Goal: Information Seeking & Learning: Learn about a topic

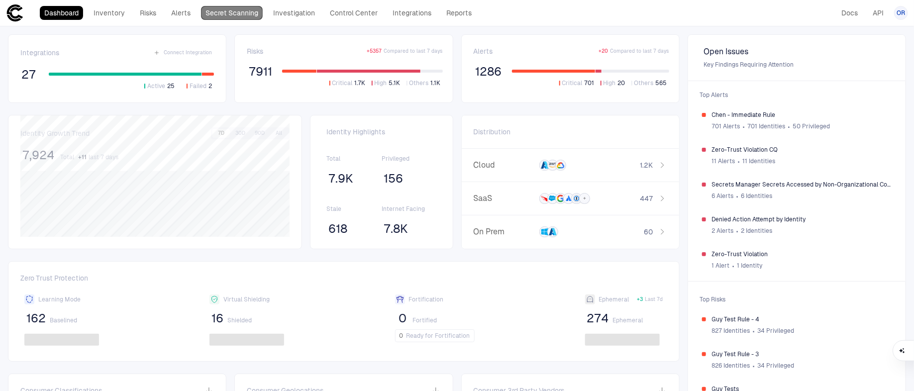
click at [223, 15] on link "Secret Scanning" at bounding box center [232, 13] width 62 height 14
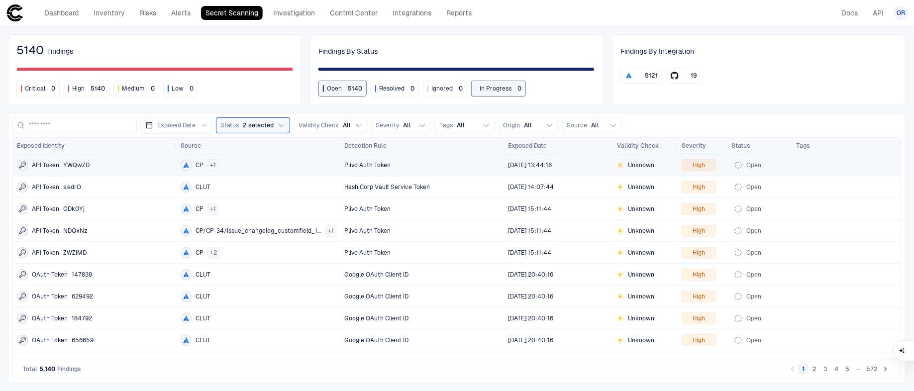
click at [225, 161] on div "CP + 1" at bounding box center [259, 165] width 156 height 12
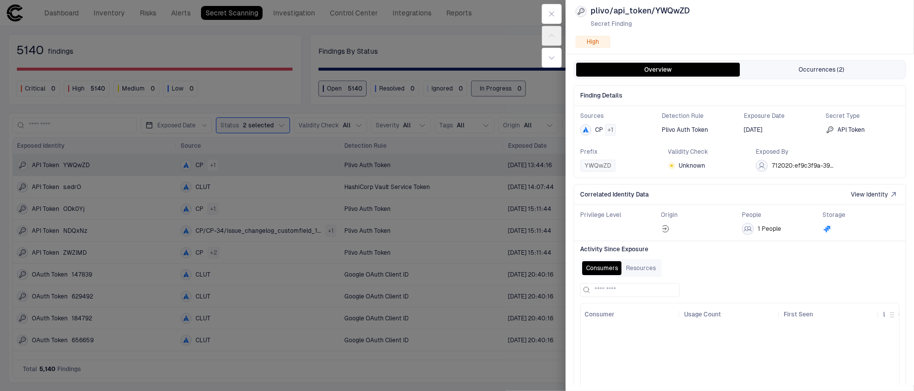
click at [828, 74] on button "Occurrences (2)" at bounding box center [822, 70] width 164 height 14
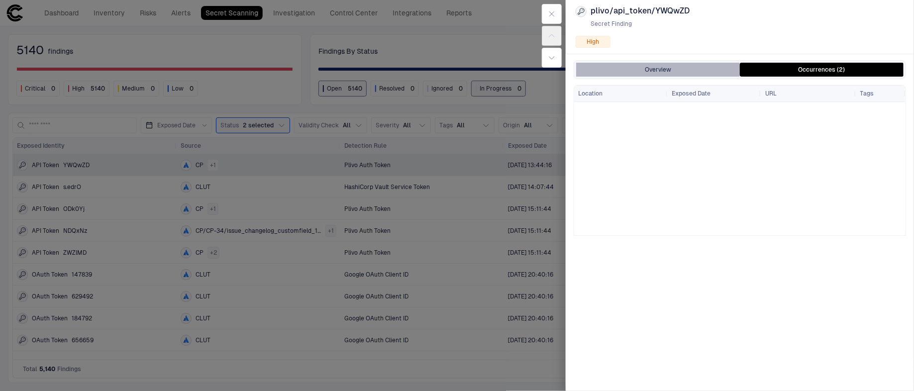
click at [714, 71] on button "Overview" at bounding box center [658, 70] width 164 height 14
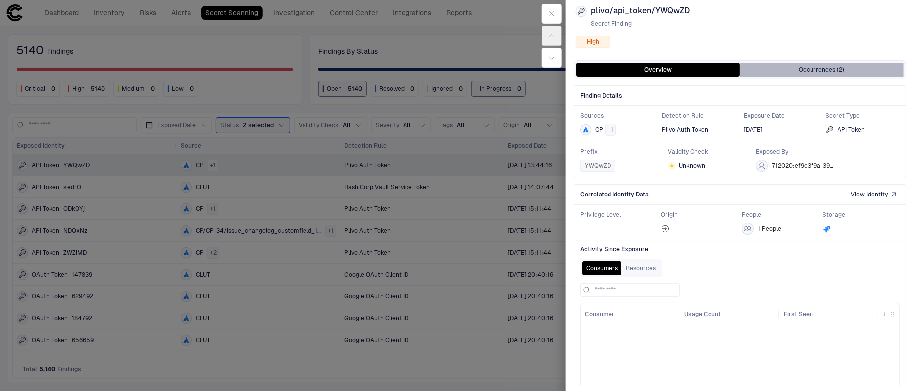
click at [790, 72] on button "Occurrences (2)" at bounding box center [822, 70] width 164 height 14
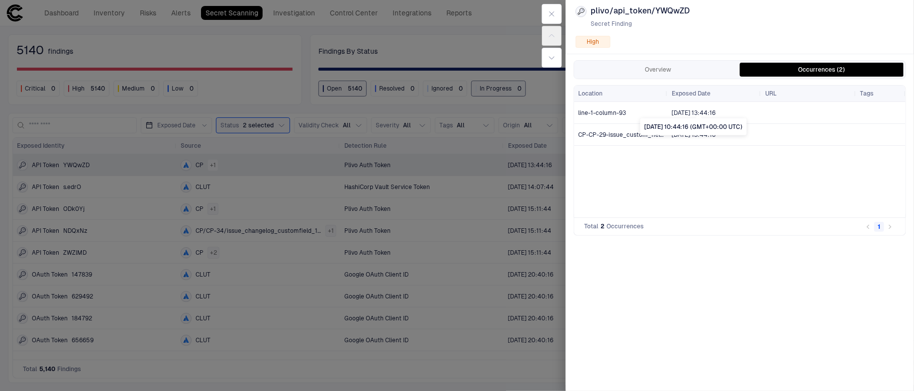
click at [698, 110] on span "[DATE] 13:44:16" at bounding box center [694, 113] width 44 height 8
click at [698, 129] on div "[DATE] 10:44:16 (GMT+00:00 UTC)" at bounding box center [694, 126] width 107 height 17
click at [551, 63] on button "button" at bounding box center [552, 58] width 20 height 20
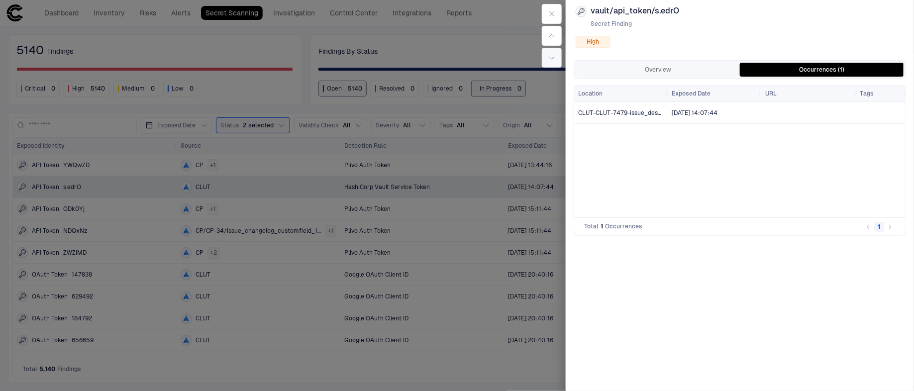
click at [551, 63] on button "button" at bounding box center [552, 58] width 20 height 20
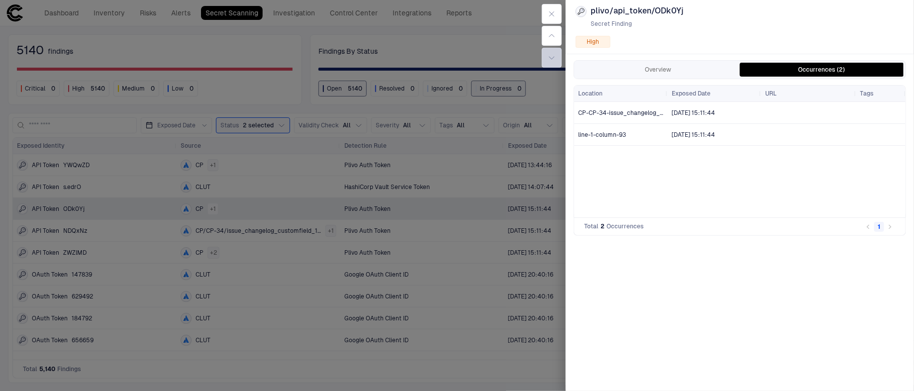
click at [551, 63] on button "button" at bounding box center [552, 58] width 20 height 20
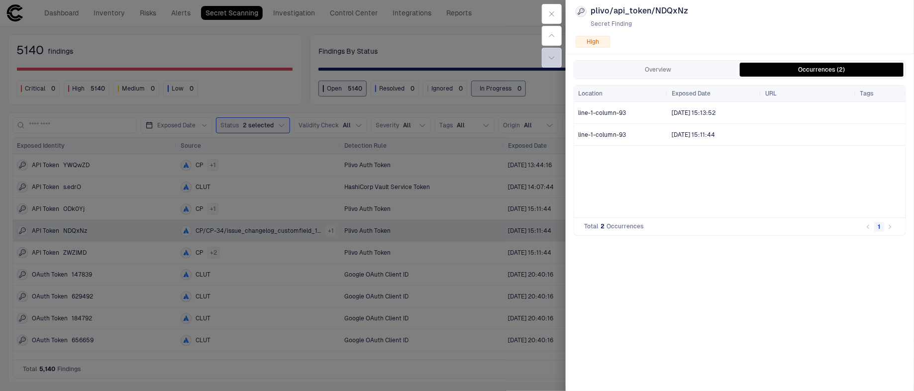
click at [551, 63] on button "button" at bounding box center [552, 58] width 20 height 20
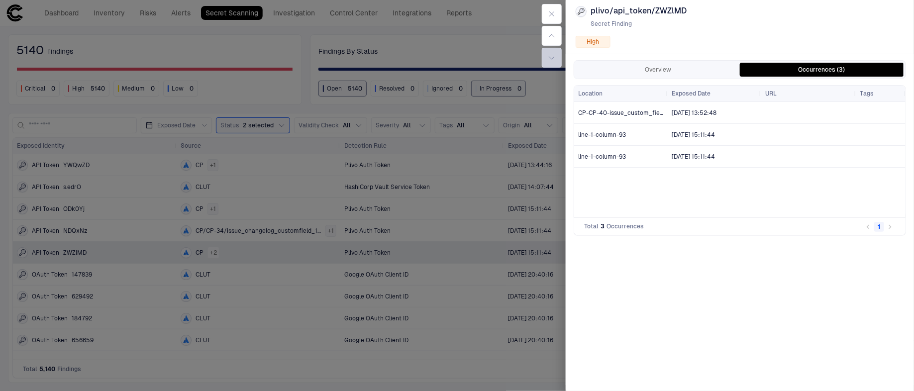
click at [551, 63] on button "button" at bounding box center [552, 58] width 20 height 20
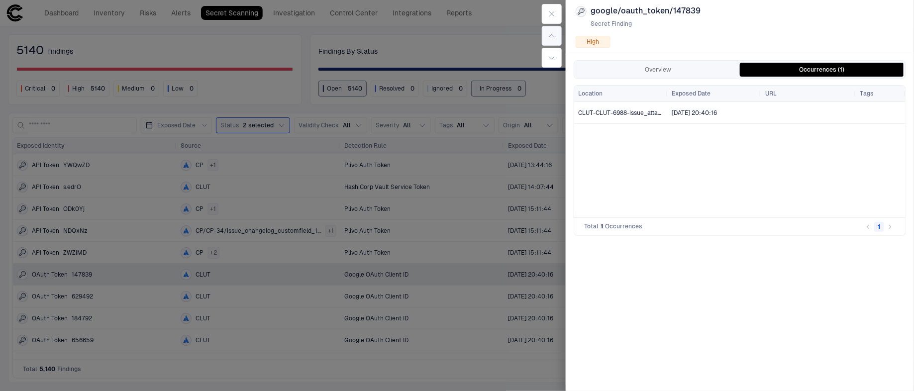
click at [552, 40] on button "button" at bounding box center [552, 36] width 20 height 20
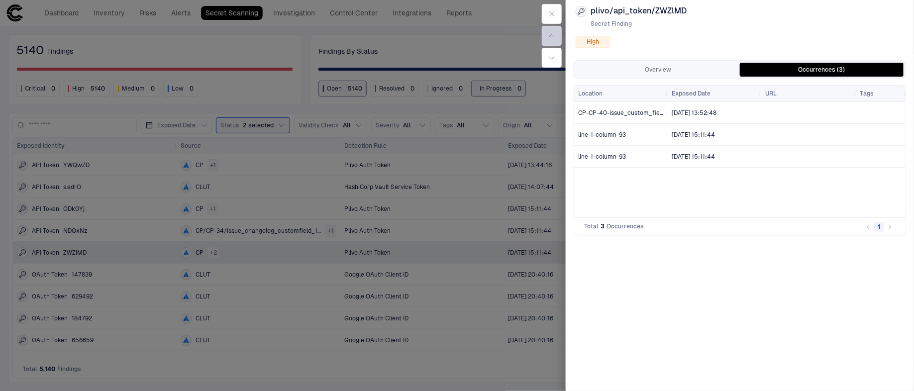
click at [552, 40] on button "button" at bounding box center [552, 36] width 20 height 20
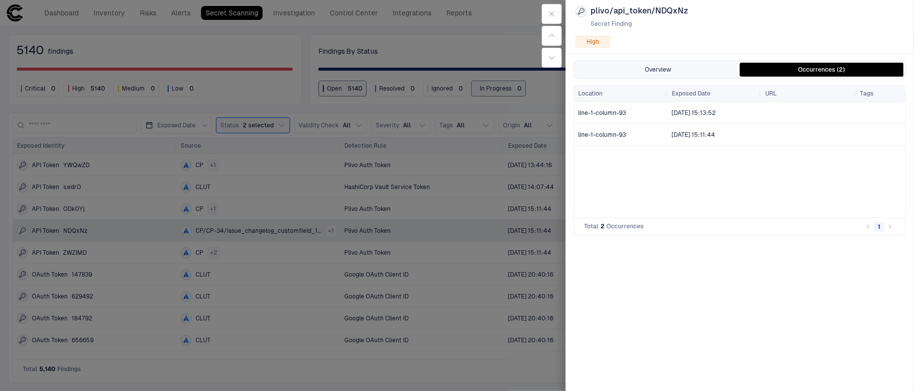
click at [644, 72] on button "Overview" at bounding box center [658, 70] width 164 height 14
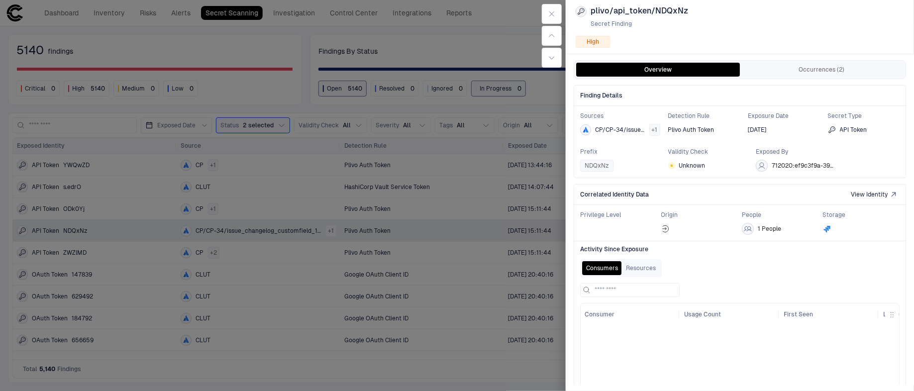
click at [748, 226] on icon at bounding box center [748, 228] width 8 height 5
click at [634, 343] on div at bounding box center [740, 389] width 319 height 126
click at [642, 267] on button "Resources" at bounding box center [641, 268] width 38 height 14
click at [603, 264] on button "Consumers" at bounding box center [602, 268] width 40 height 14
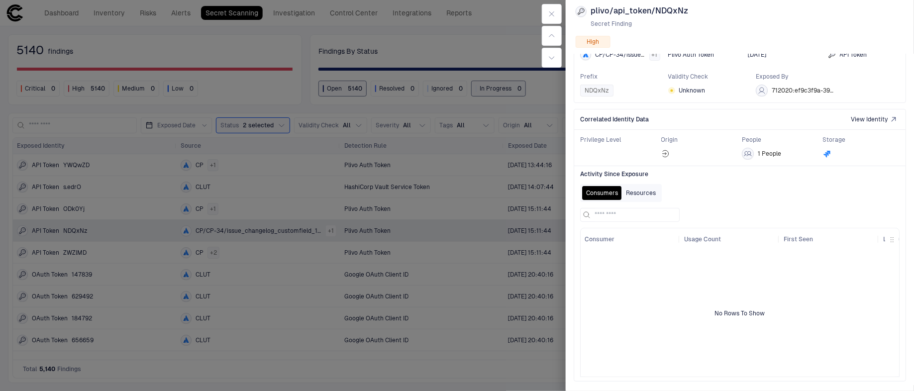
click at [650, 190] on button "Resources" at bounding box center [641, 193] width 38 height 14
click at [595, 196] on button "Consumers" at bounding box center [602, 193] width 40 height 14
click at [640, 193] on button "Resources" at bounding box center [641, 193] width 38 height 14
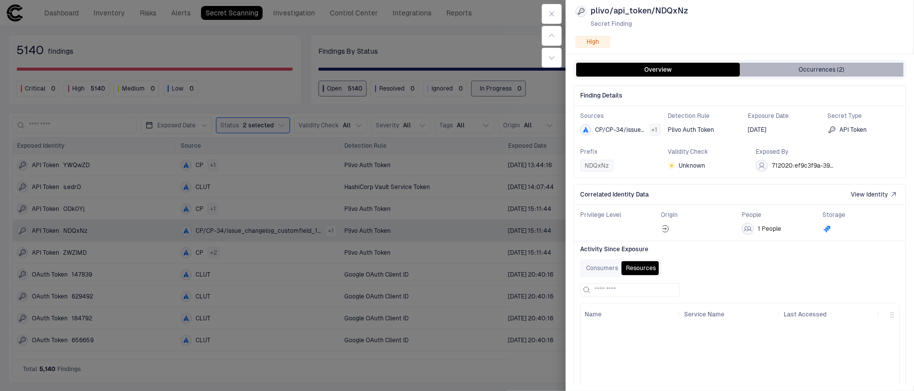
click at [832, 74] on button "Occurrences (2)" at bounding box center [822, 70] width 164 height 14
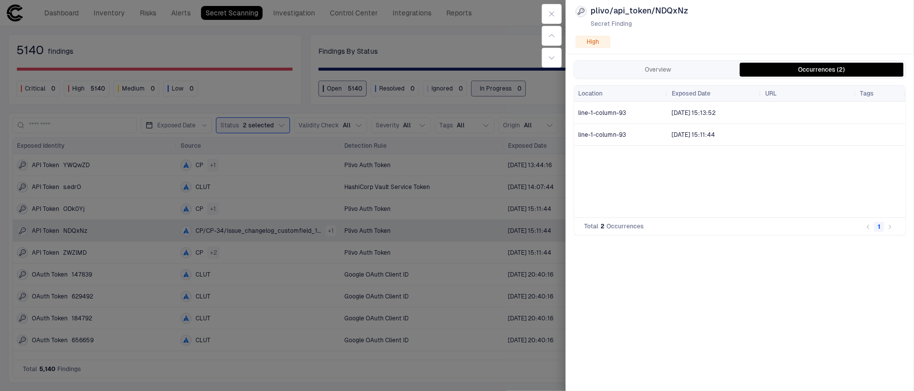
click at [467, 247] on div at bounding box center [457, 195] width 914 height 391
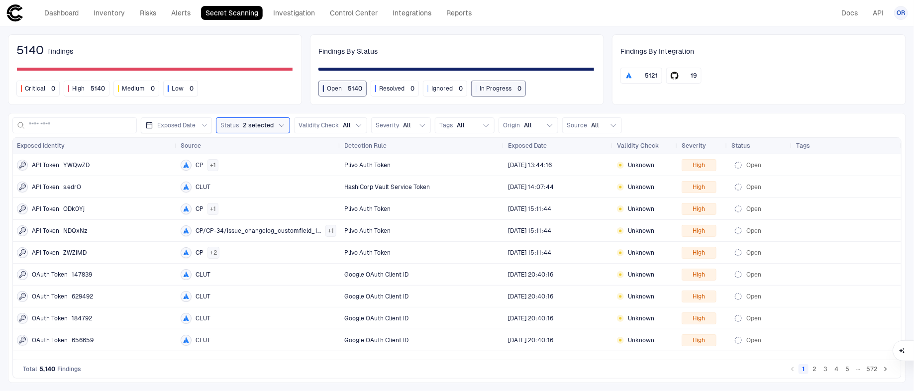
click at [811, 372] on button "2" at bounding box center [815, 369] width 10 height 10
click at [222, 169] on div "CLUT" at bounding box center [259, 165] width 156 height 20
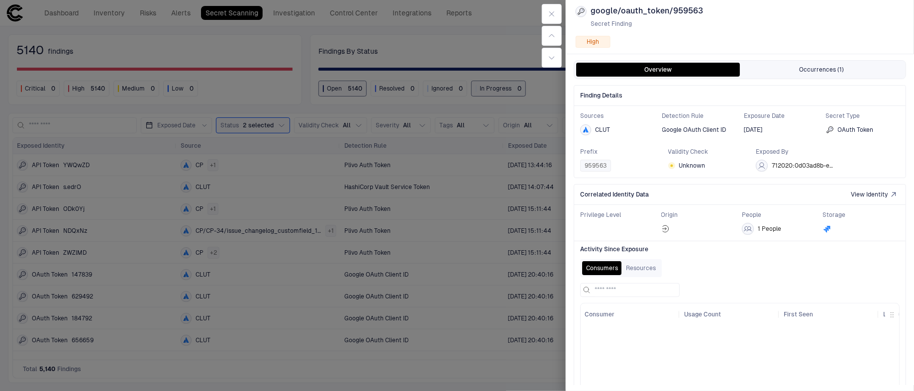
click at [793, 70] on button "Occurrences (1)" at bounding box center [822, 70] width 164 height 14
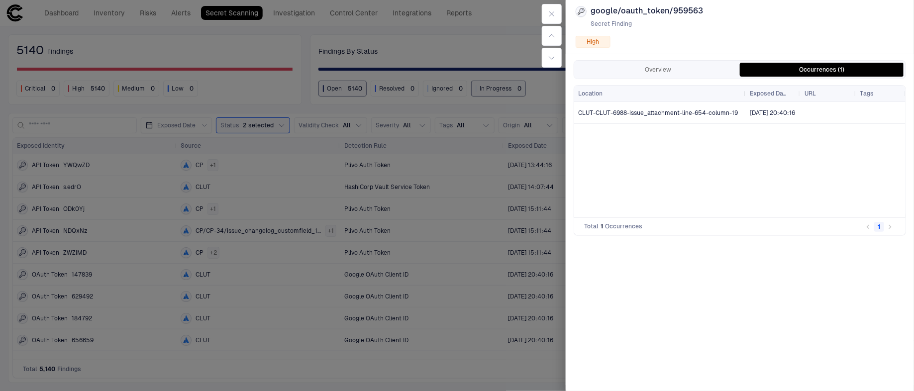
drag, startPoint x: 666, startPoint y: 93, endPoint x: 744, endPoint y: 97, distance: 78.3
click at [744, 97] on div at bounding box center [746, 94] width 4 height 16
click at [730, 110] on span "CLUT-CLUT-6988-issue_attachment-line-654-column-19" at bounding box center [658, 113] width 160 height 7
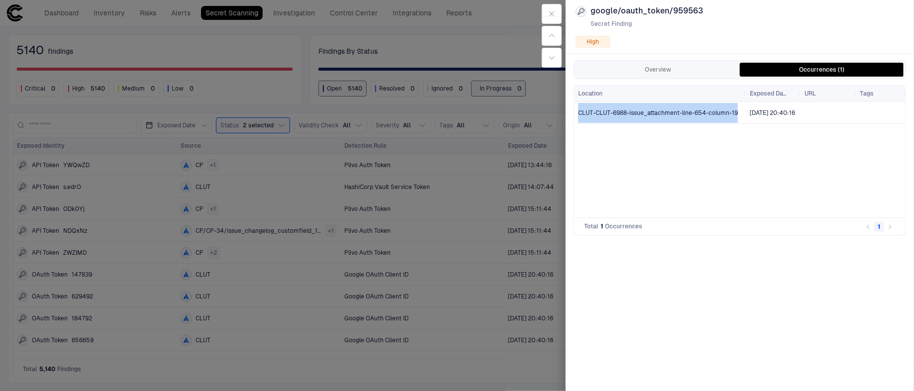
click at [730, 110] on span "CLUT-CLUT-6988-issue_attachment-line-654-column-19" at bounding box center [658, 113] width 160 height 7
click at [731, 118] on span "CLUT-CLUT-6988-issue_attachment-line-654-column-19" at bounding box center [660, 113] width 164 height 20
drag, startPoint x: 731, startPoint y: 118, endPoint x: 696, endPoint y: 108, distance: 36.4
click at [696, 113] on span "CLUT-CLUT-6988-issue_attachment-line-654-column-19" at bounding box center [660, 113] width 164 height 20
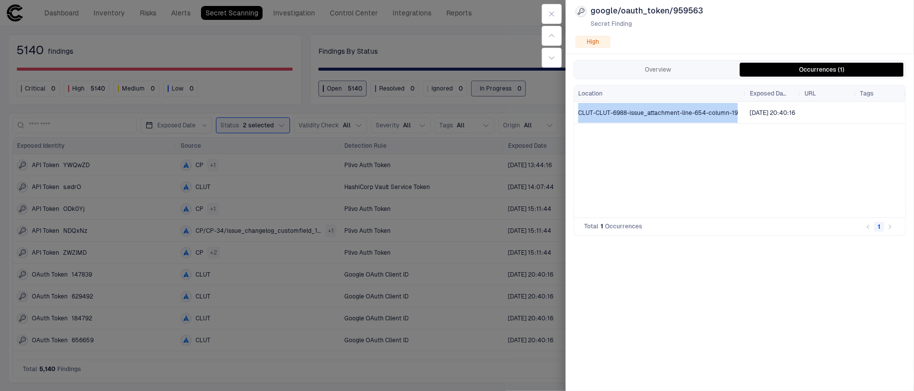
click at [696, 110] on span "CLUT-CLUT-6988-issue_attachment-line-654-column-19" at bounding box center [658, 113] width 160 height 7
click at [707, 143] on div "CLUT-CLUT-6988-issue_attachment-line-654-column-19 [DATE] 20:40:16" at bounding box center [740, 159] width 332 height 115
click at [732, 115] on span "CLUT-CLUT-6988-issue_attachment-line-654-column-19" at bounding box center [658, 113] width 160 height 7
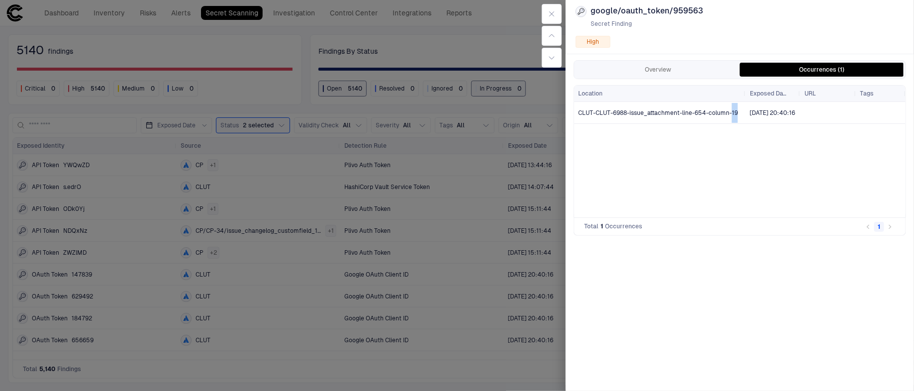
click at [732, 115] on span "CLUT-CLUT-6988-issue_attachment-line-654-column-19" at bounding box center [658, 113] width 160 height 7
copy span "CLUT-CLUT-6988-issue_attachment-line-654-column-19"
click at [650, 152] on div "CLUT-CLUT-6988-issue_attachment-line-654-column-19 [DATE] 20:40:16" at bounding box center [740, 159] width 332 height 115
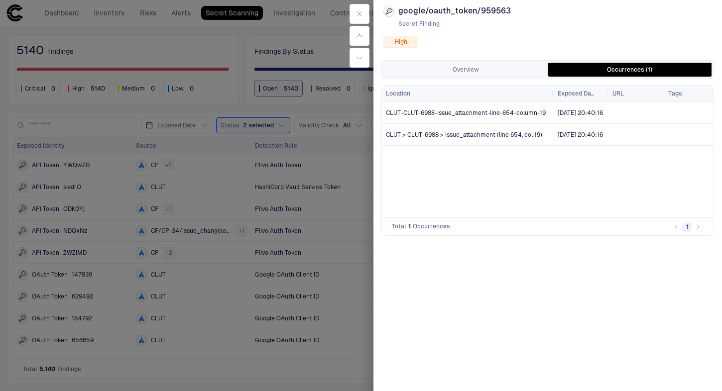
click at [576, 193] on div "CLUT-CLUT-6988-issue_attachment-line-654-column-19 [DATE] 20:40:16 CLUT > CLUT-…" at bounding box center [548, 159] width 332 height 115
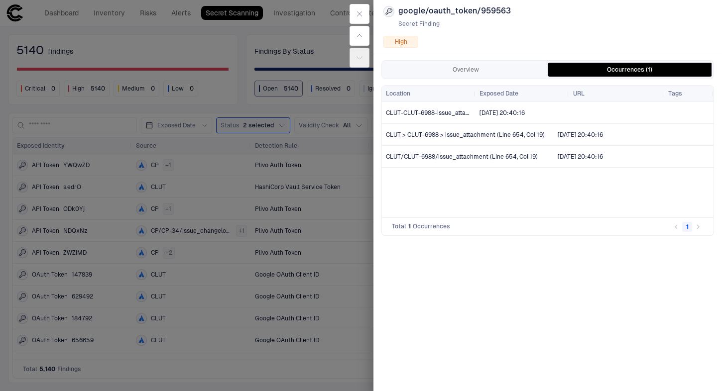
click at [254, 237] on div at bounding box center [361, 195] width 722 height 391
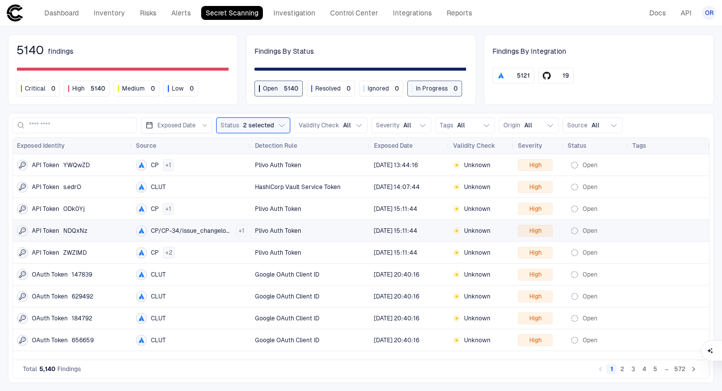
click at [255, 237] on div "Plivo Auth Token" at bounding box center [310, 231] width 111 height 20
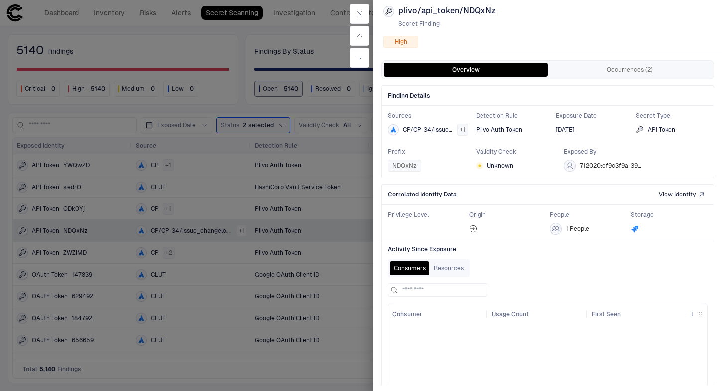
click at [252, 282] on div at bounding box center [361, 195] width 722 height 391
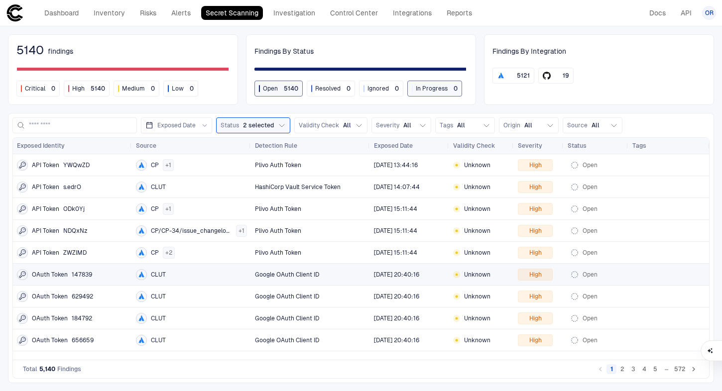
click at [252, 282] on div "Google OAuth Client ID" at bounding box center [310, 274] width 119 height 21
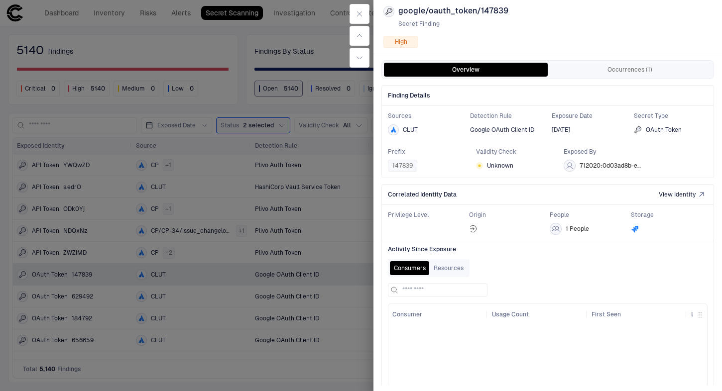
click at [284, 303] on div at bounding box center [361, 195] width 722 height 391
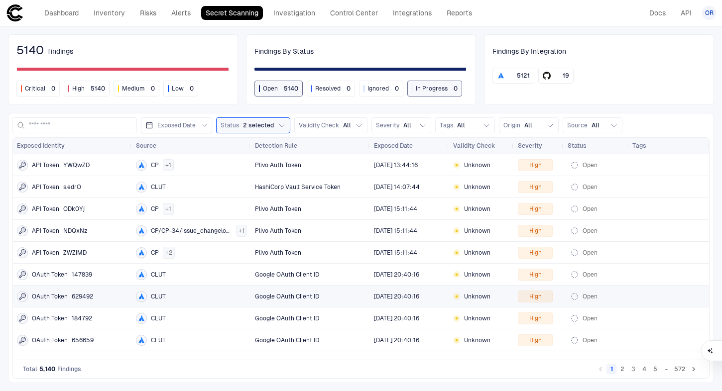
click at [284, 303] on div "Google OAuth Client ID" at bounding box center [310, 296] width 111 height 20
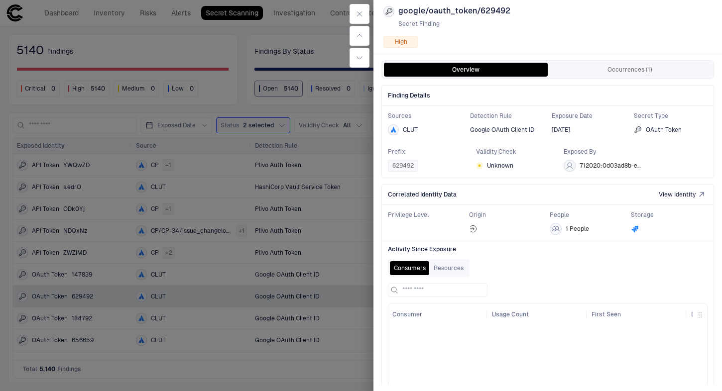
click at [260, 166] on div at bounding box center [361, 195] width 722 height 391
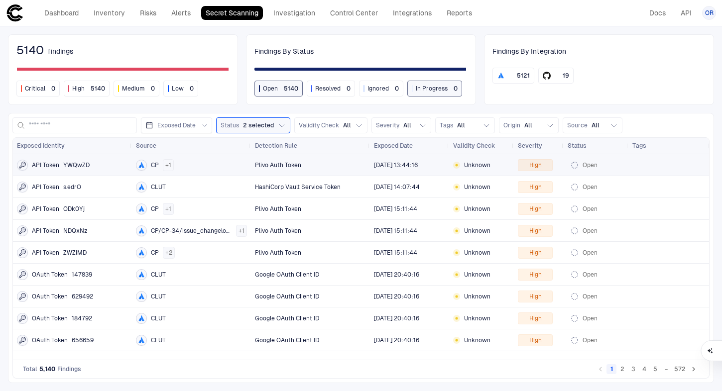
click at [260, 166] on span "Plivo Auth Token" at bounding box center [278, 165] width 46 height 8
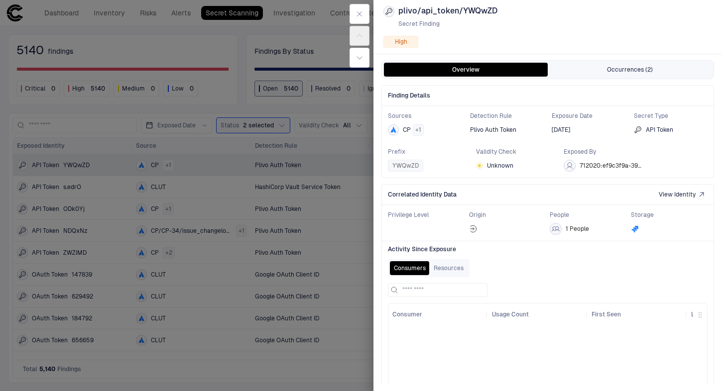
click at [596, 70] on button "Occurrences (2)" at bounding box center [630, 70] width 164 height 14
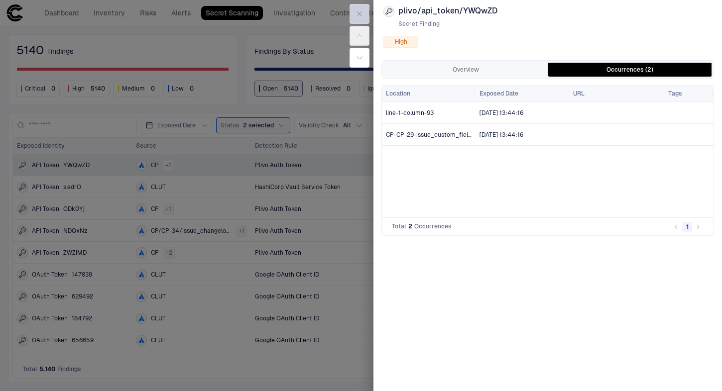
drag, startPoint x: 721, startPoint y: 27, endPoint x: 363, endPoint y: 11, distance: 358.3
click at [363, 11] on icon "button" at bounding box center [359, 14] width 8 height 8
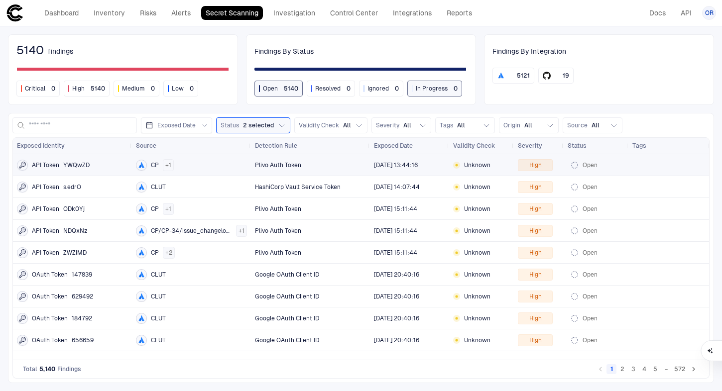
click at [239, 166] on div "CP + 1" at bounding box center [191, 165] width 111 height 12
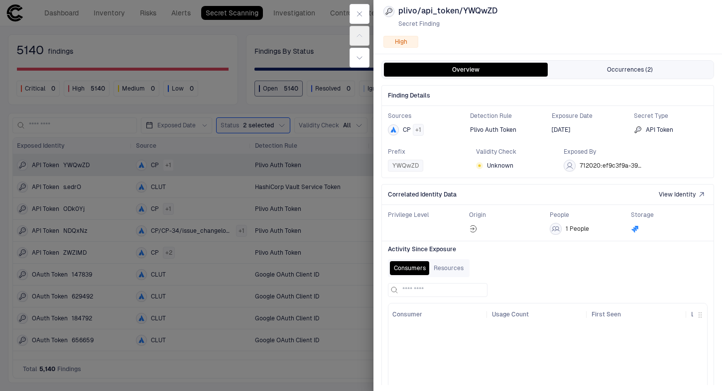
click at [615, 64] on button "Occurrences (2)" at bounding box center [630, 70] width 164 height 14
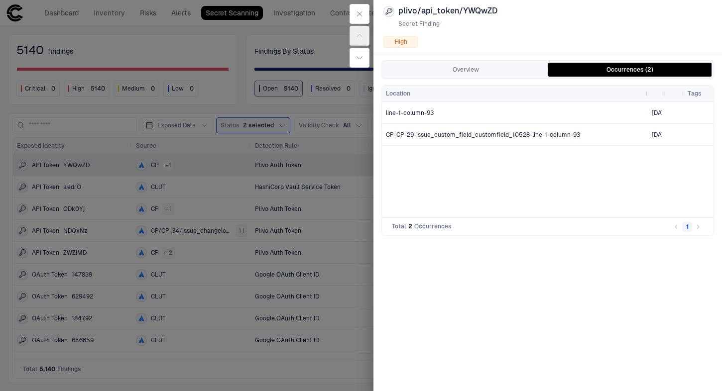
drag, startPoint x: 473, startPoint y: 93, endPoint x: 646, endPoint y: 92, distance: 172.2
click at [646, 92] on div at bounding box center [647, 94] width 4 height 16
click at [368, 57] on button "button" at bounding box center [359, 58] width 20 height 20
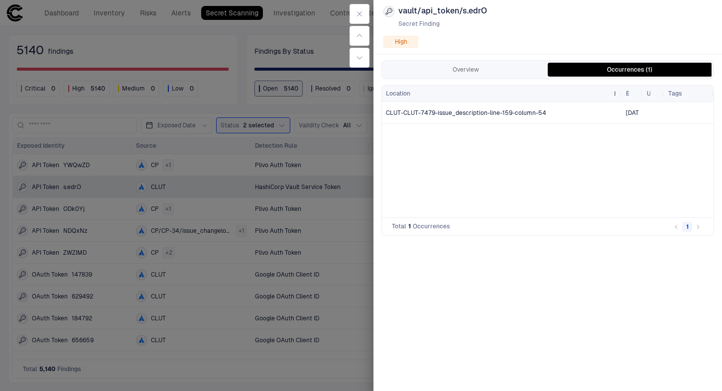
drag, startPoint x: 473, startPoint y: 93, endPoint x: 615, endPoint y: 90, distance: 141.9
click at [619, 90] on div at bounding box center [621, 94] width 4 height 16
click at [602, 98] on div "Location" at bounding box center [496, 93] width 221 height 11
click at [529, 111] on span "CLUT-CLUT-7479-issue_description-line-159-column-54" at bounding box center [466, 113] width 160 height 7
click at [315, 52] on div at bounding box center [361, 195] width 722 height 391
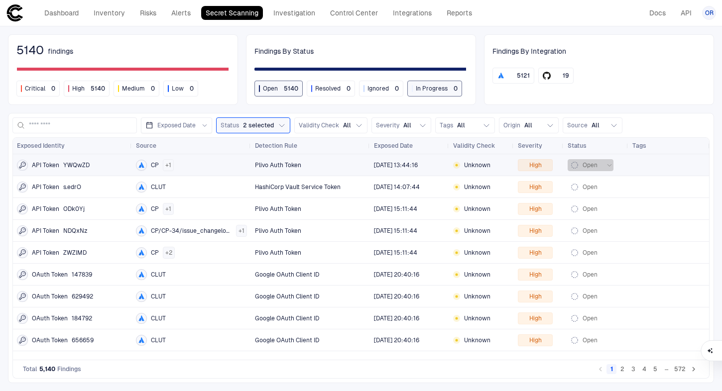
click at [571, 164] on icon "button" at bounding box center [574, 165] width 8 height 8
click at [571, 164] on div at bounding box center [361, 195] width 722 height 391
click at [621, 367] on button "2" at bounding box center [622, 369] width 10 height 10
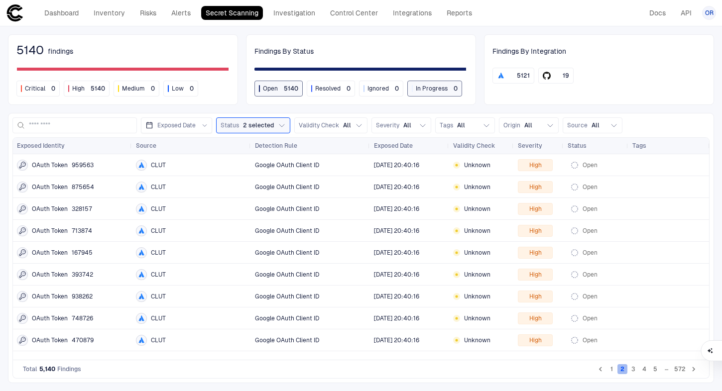
click at [624, 373] on button "2" at bounding box center [622, 369] width 10 height 10
click at [632, 374] on button "3" at bounding box center [633, 369] width 10 height 10
click at [643, 374] on button "4" at bounding box center [644, 369] width 10 height 10
click at [659, 369] on button "5" at bounding box center [655, 369] width 10 height 10
click at [478, 176] on div "Unknown" at bounding box center [481, 186] width 65 height 21
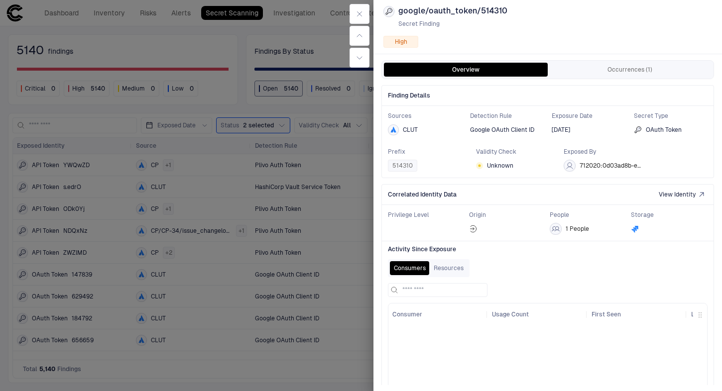
click at [593, 57] on div "Overview Occurrences (1) Finding Details Sources CLUT Detection Rule Google OAu…" at bounding box center [547, 219] width 348 height 331
click at [594, 63] on button "Occurrences (1)" at bounding box center [630, 70] width 164 height 14
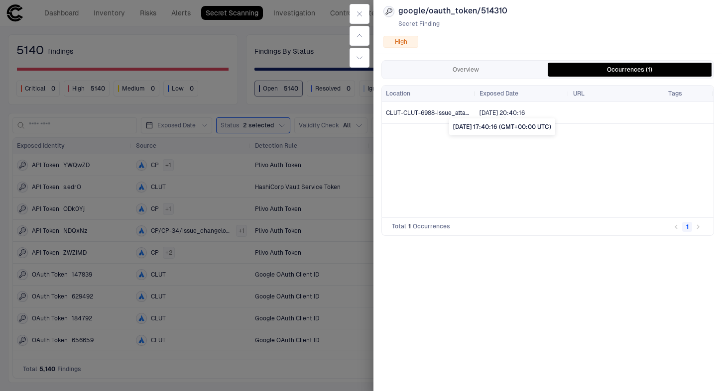
click at [479, 115] on span "[DATE] 20:40:16" at bounding box center [501, 113] width 45 height 8
click at [448, 116] on span "CLUT-CLUT-6988-issue_attachment-line-9224-column-19" at bounding box center [429, 113] width 86 height 20
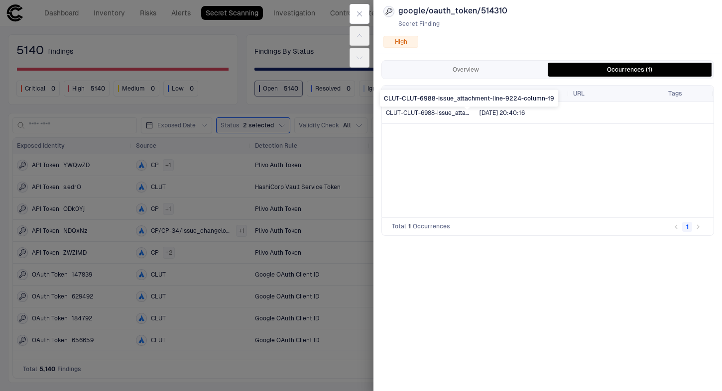
click at [467, 112] on span "CLUT-CLUT-6988-issue_attachment-line-9224-column-19" at bounding box center [467, 113] width 163 height 7
click at [516, 99] on div "CLUT-CLUT-6988-issue_attachment-line-9224-column-19" at bounding box center [469, 98] width 178 height 17
click at [505, 78] on div "Overview Occurrences (1)" at bounding box center [548, 70] width 332 height 18
click at [505, 76] on div "Overview Occurrences (1)" at bounding box center [548, 70] width 332 height 18
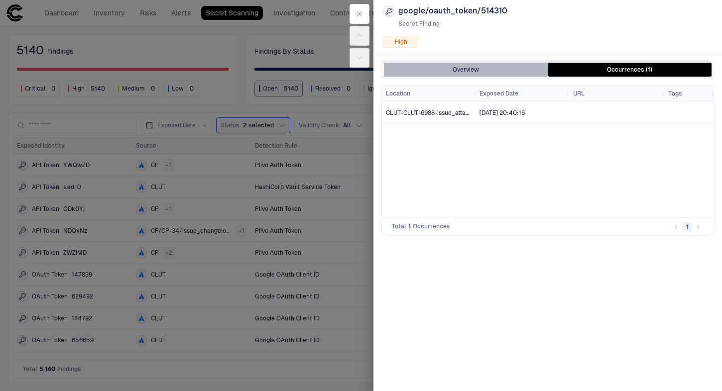
click at [505, 71] on button "Overview" at bounding box center [466, 70] width 164 height 14
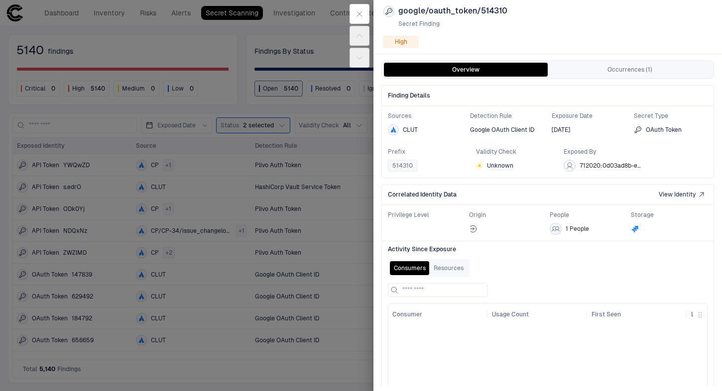
click at [697, 196] on div "View Identity" at bounding box center [682, 195] width 47 height 8
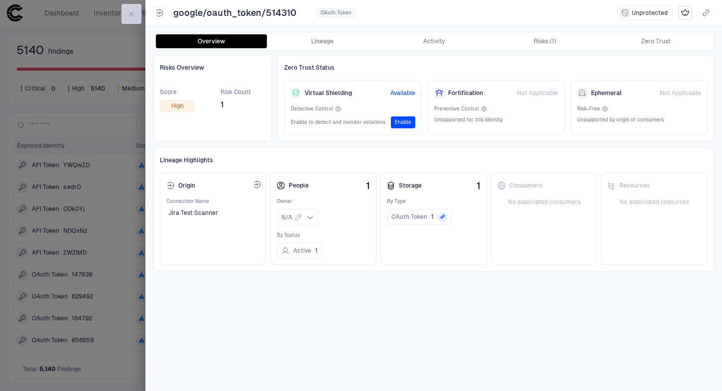
click at [128, 16] on icon "button" at bounding box center [131, 14] width 8 height 8
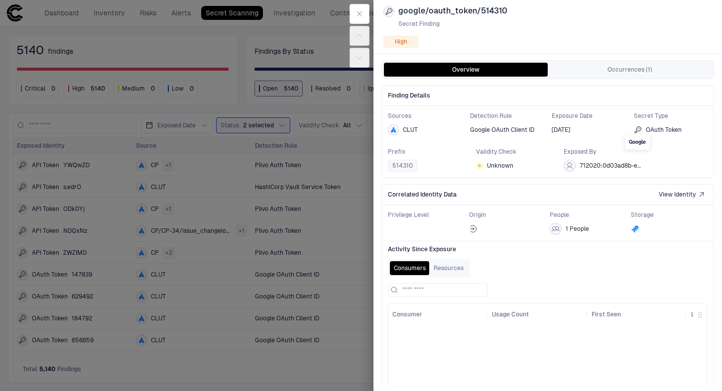
click at [637, 131] on span at bounding box center [638, 132] width 6 height 4
click at [662, 83] on div "Finding Details Sources CLUT Detection Rule Google OAuth Client ID Exposure Dat…" at bounding box center [547, 271] width 333 height 384
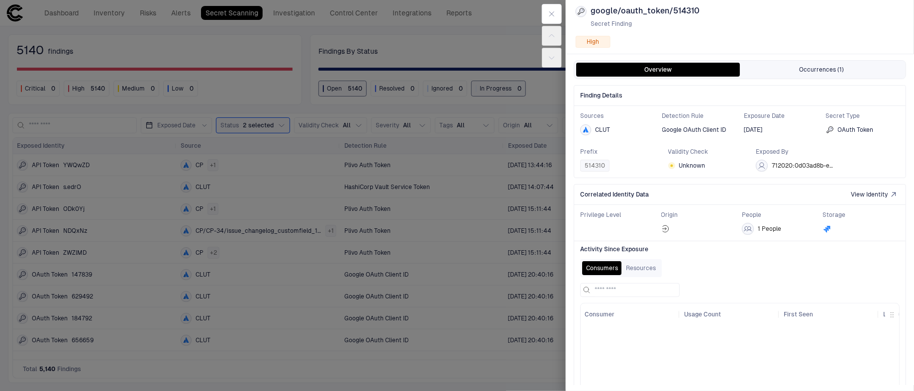
click at [757, 72] on button "Occurrences (1)" at bounding box center [822, 70] width 164 height 14
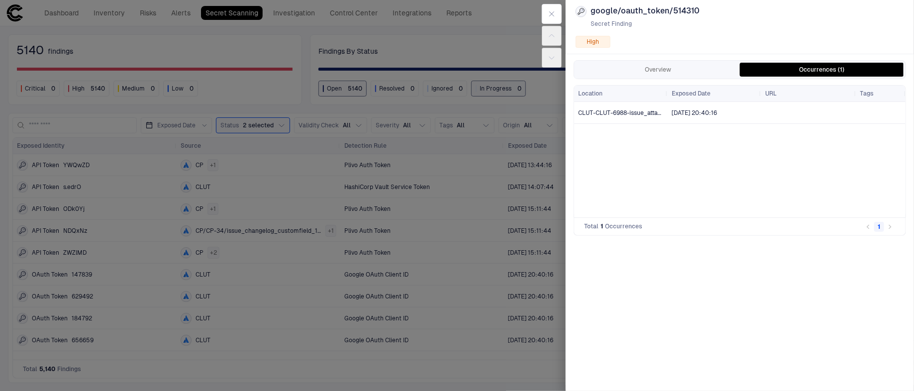
click at [777, 107] on div at bounding box center [809, 113] width 87 height 20
click at [633, 66] on button "Overview" at bounding box center [658, 70] width 164 height 14
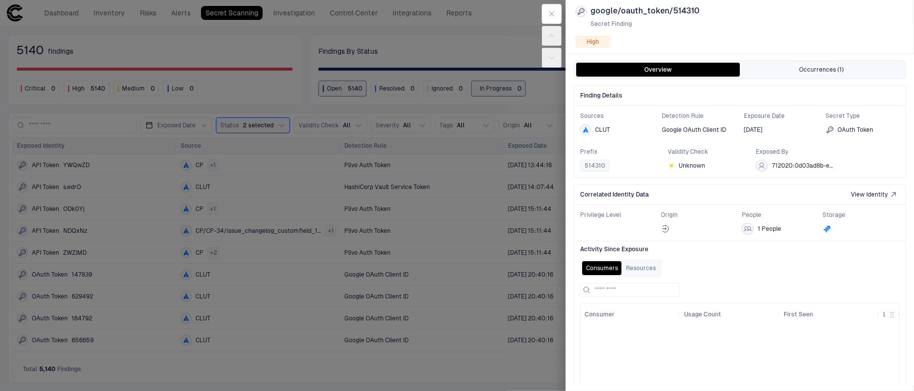
click at [793, 63] on button "Occurrences (1)" at bounding box center [822, 70] width 164 height 14
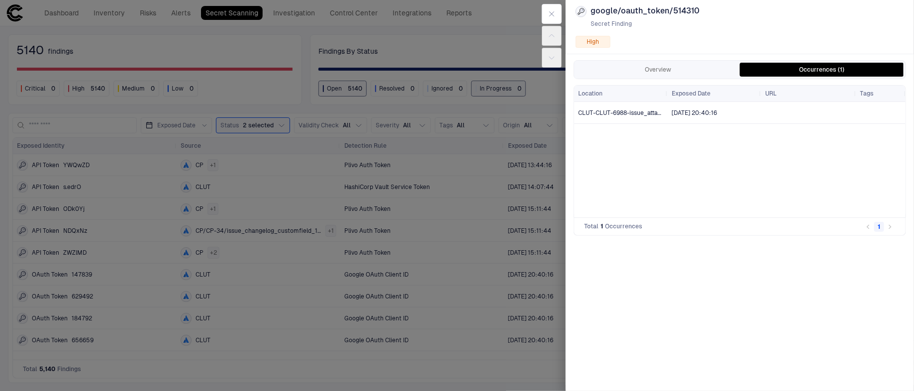
click at [883, 115] on div at bounding box center [882, 113] width 42 height 20
click at [556, 16] on icon "button" at bounding box center [552, 14] width 8 height 8
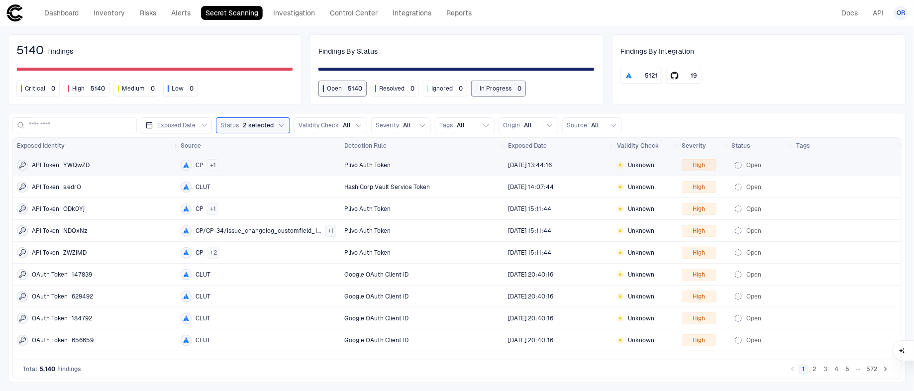
click at [540, 168] on span "[DATE] 13:44:16" at bounding box center [530, 165] width 44 height 8
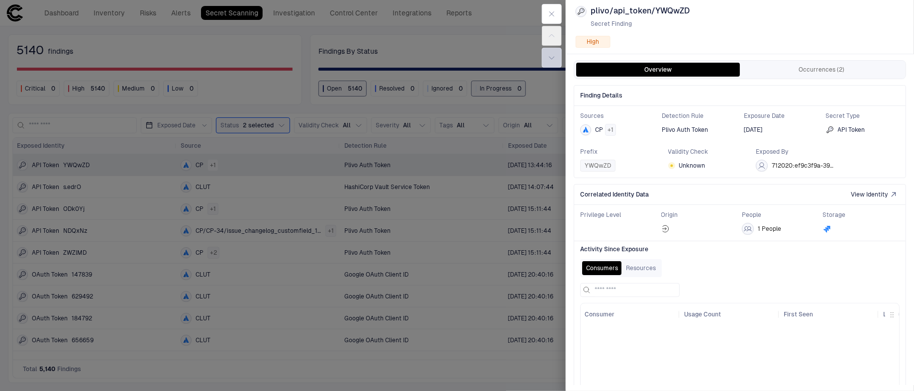
click at [559, 66] on button "button" at bounding box center [552, 58] width 20 height 20
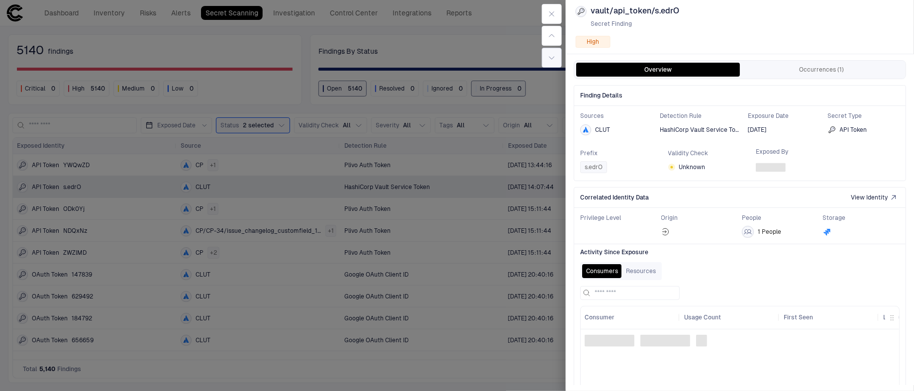
click at [559, 66] on button "button" at bounding box center [552, 58] width 20 height 20
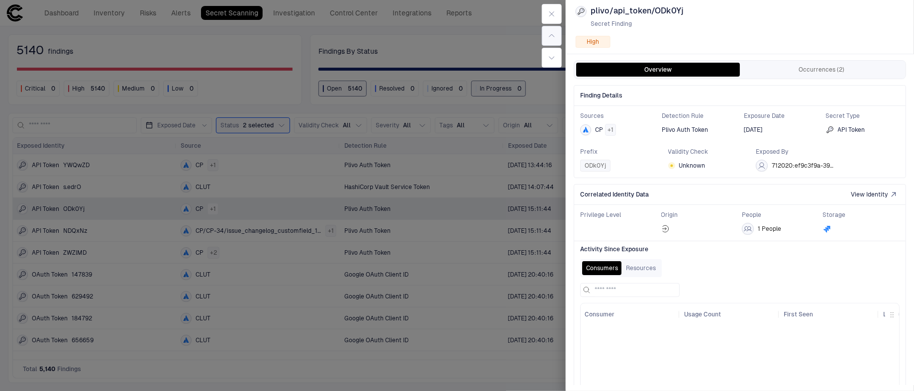
click at [554, 42] on button "button" at bounding box center [552, 36] width 20 height 20
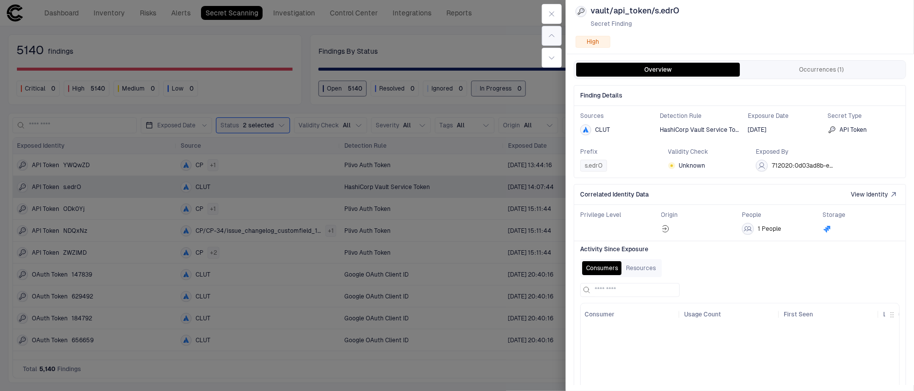
click at [554, 42] on button "button" at bounding box center [552, 36] width 20 height 20
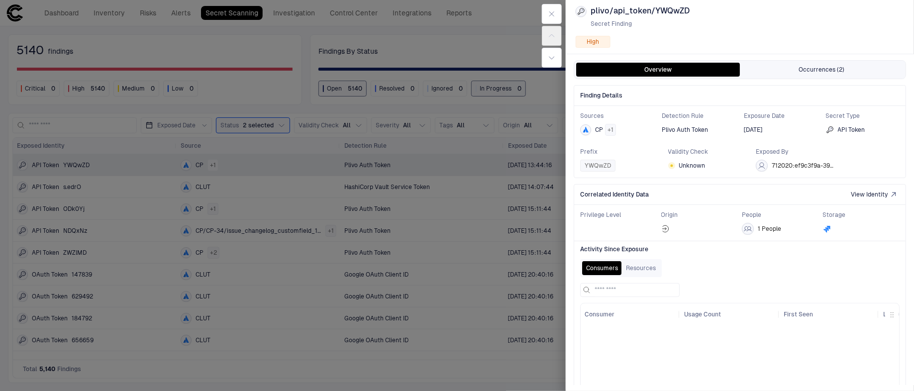
click at [765, 65] on button "Occurrences (2)" at bounding box center [822, 70] width 164 height 14
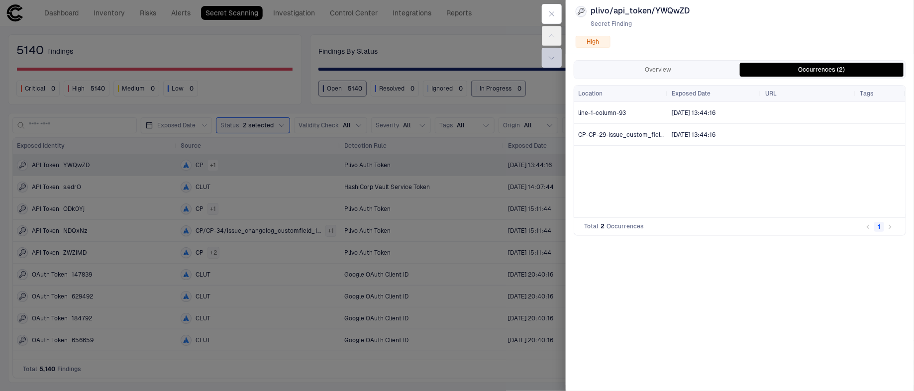
click at [547, 54] on button "button" at bounding box center [552, 58] width 20 height 20
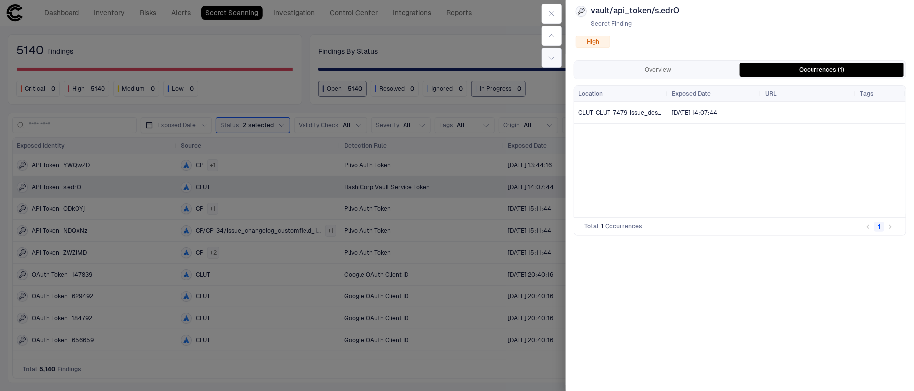
click at [547, 54] on button "button" at bounding box center [552, 58] width 20 height 20
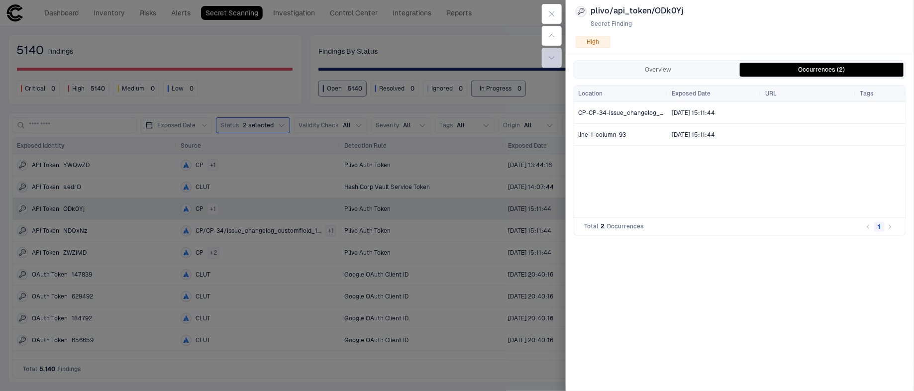
click at [547, 54] on button "button" at bounding box center [552, 58] width 20 height 20
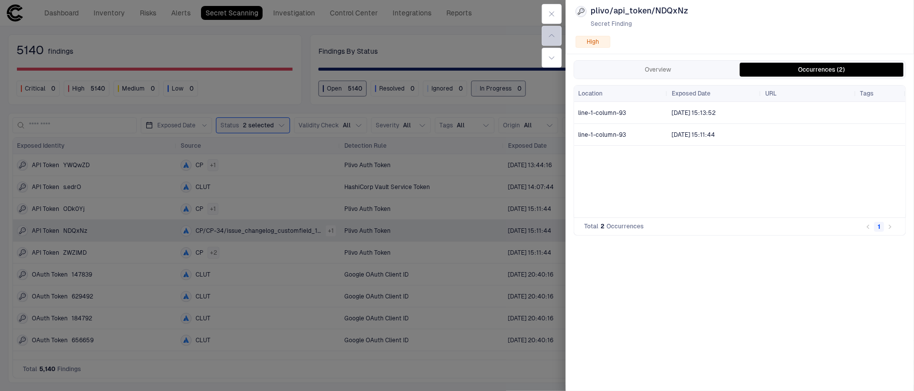
click at [546, 43] on button "button" at bounding box center [552, 36] width 20 height 20
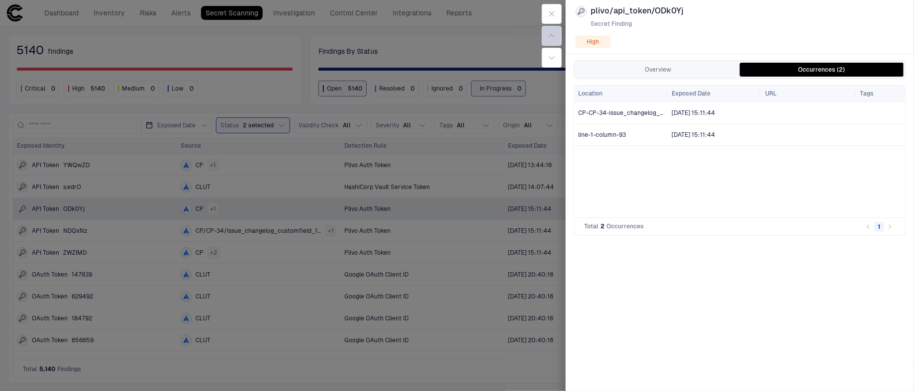
click at [546, 43] on button "button" at bounding box center [552, 36] width 20 height 20
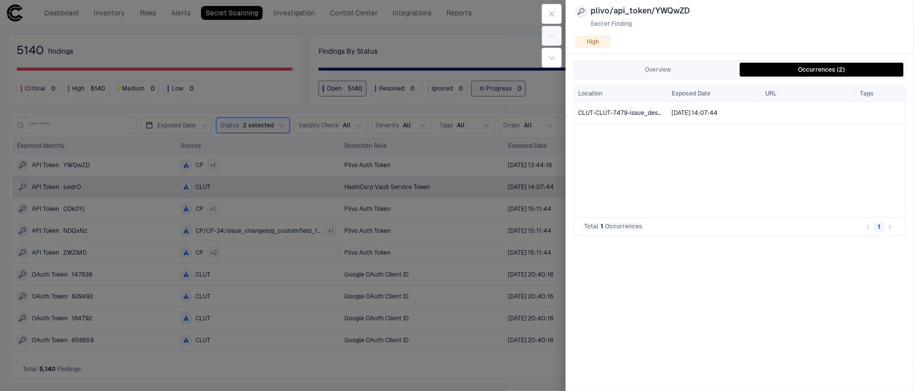
click at [546, 43] on div at bounding box center [552, 36] width 28 height 72
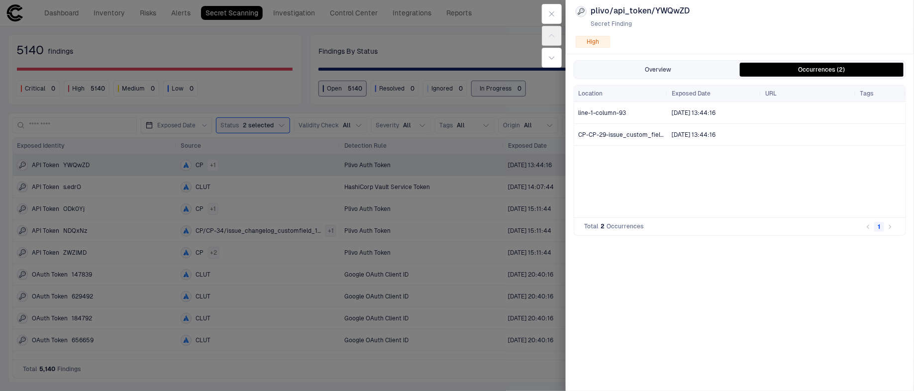
click at [599, 63] on button "Overview" at bounding box center [658, 70] width 164 height 14
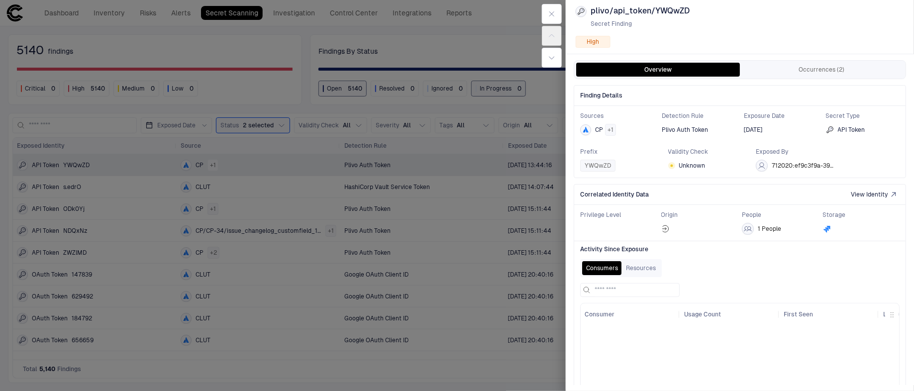
click at [855, 191] on span "View Identity" at bounding box center [869, 195] width 37 height 8
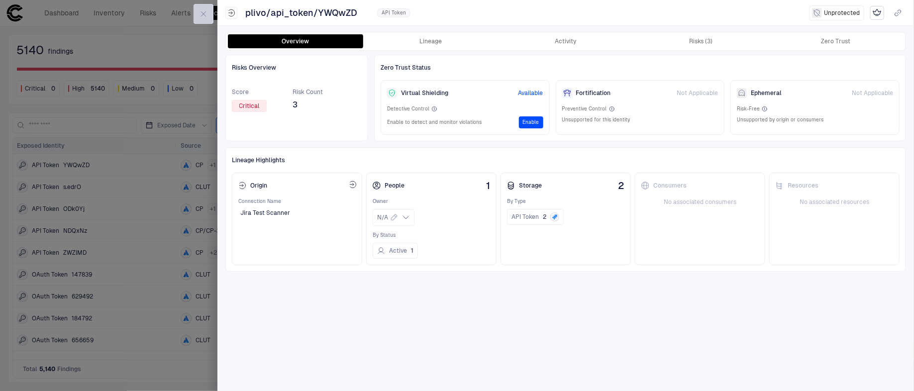
click at [205, 10] on icon "button" at bounding box center [204, 14] width 8 height 8
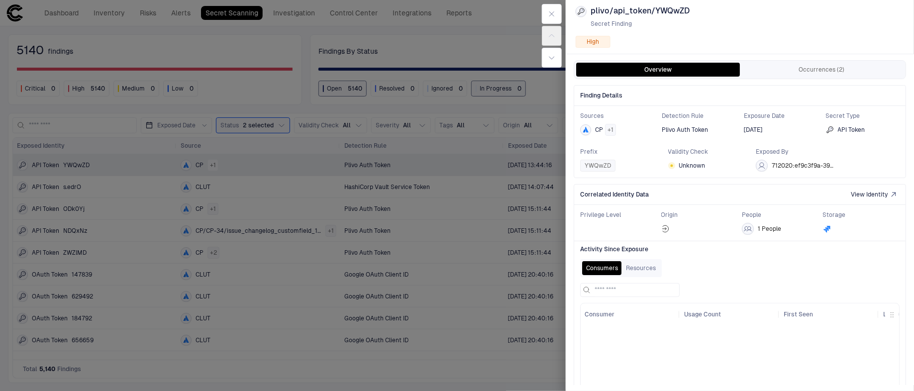
click at [534, 54] on div at bounding box center [457, 195] width 914 height 391
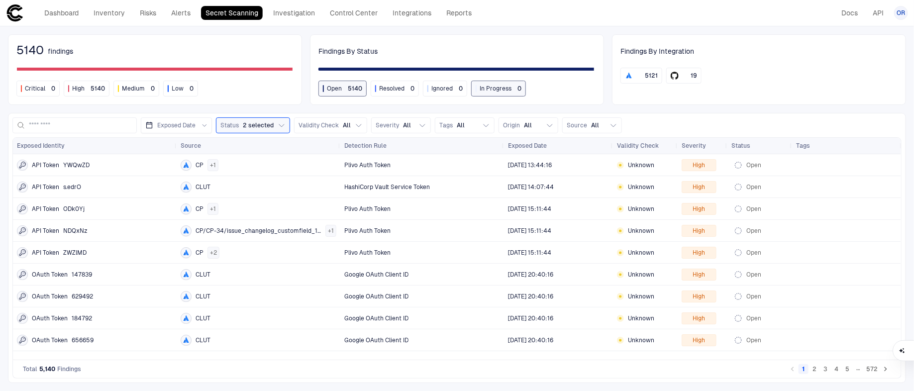
click at [534, 54] on div "Findings By Status" at bounding box center [457, 50] width 277 height 15
click at [519, 155] on span "[DATE] 13:44:16" at bounding box center [558, 165] width 101 height 20
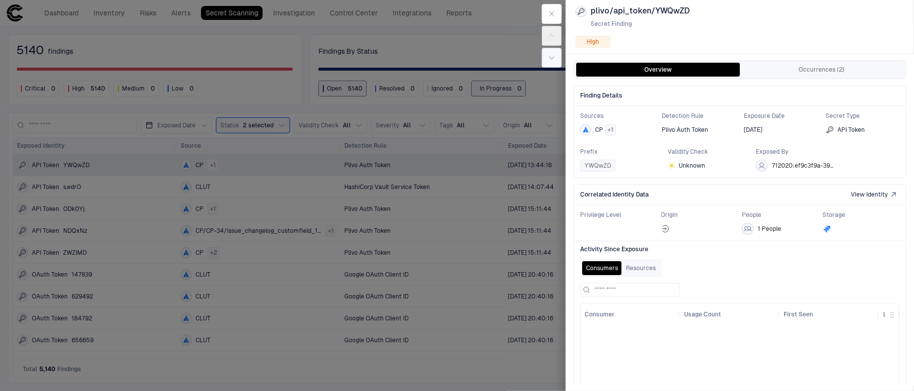
click at [551, 58] on icon "button" at bounding box center [552, 58] width 8 height 8
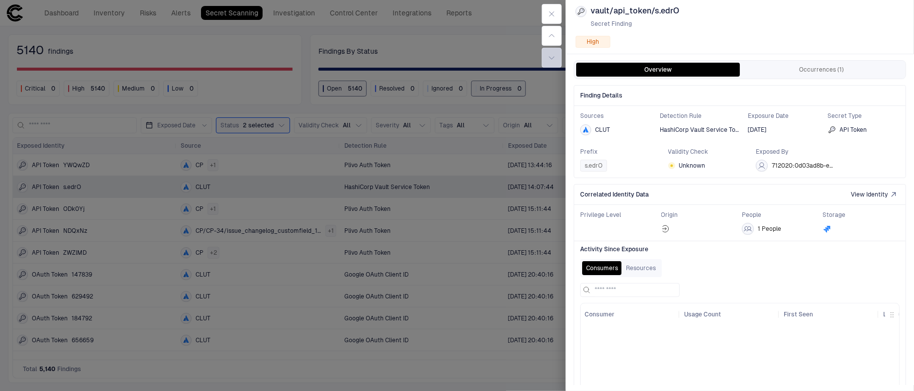
click at [551, 58] on icon "button" at bounding box center [552, 58] width 8 height 8
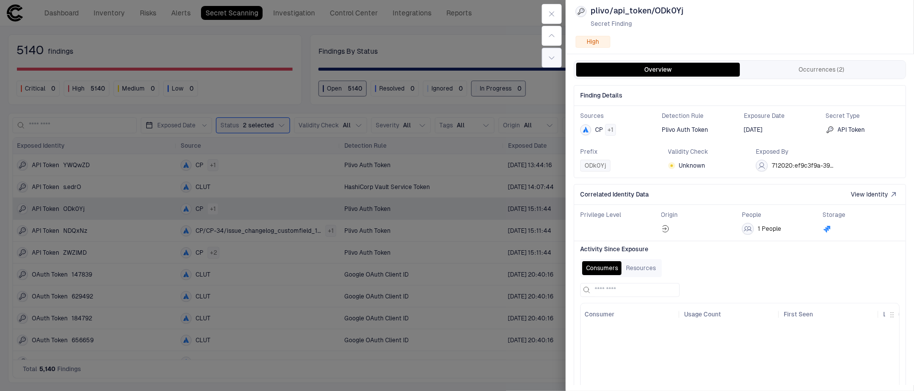
click at [551, 58] on icon "button" at bounding box center [552, 58] width 8 height 8
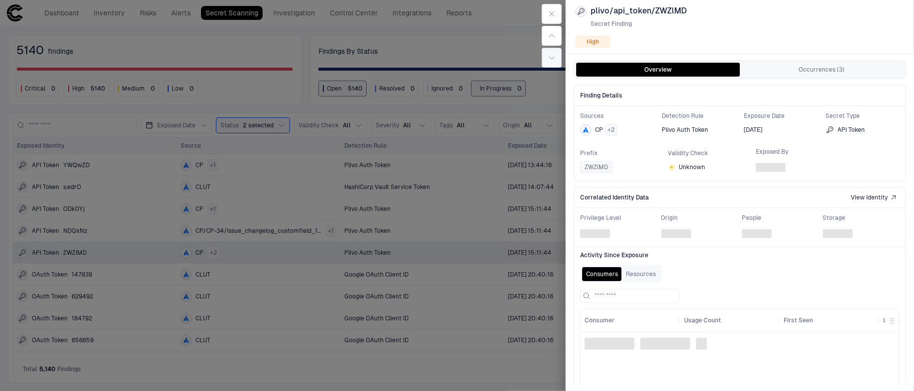
click at [551, 58] on icon "button" at bounding box center [552, 58] width 8 height 8
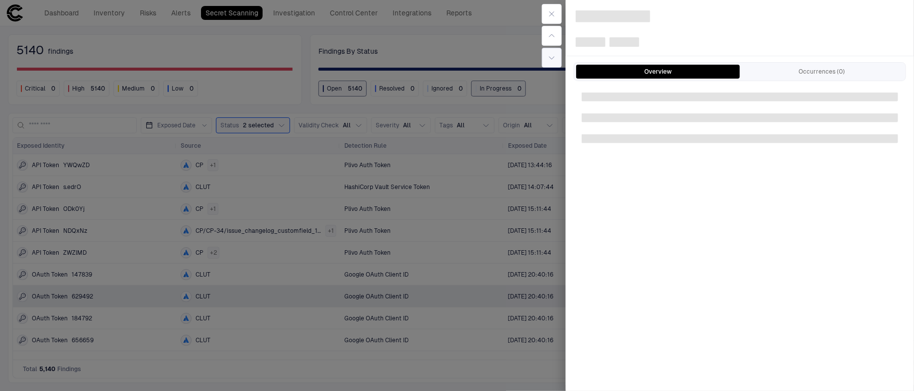
click at [551, 58] on icon "button" at bounding box center [552, 58] width 8 height 8
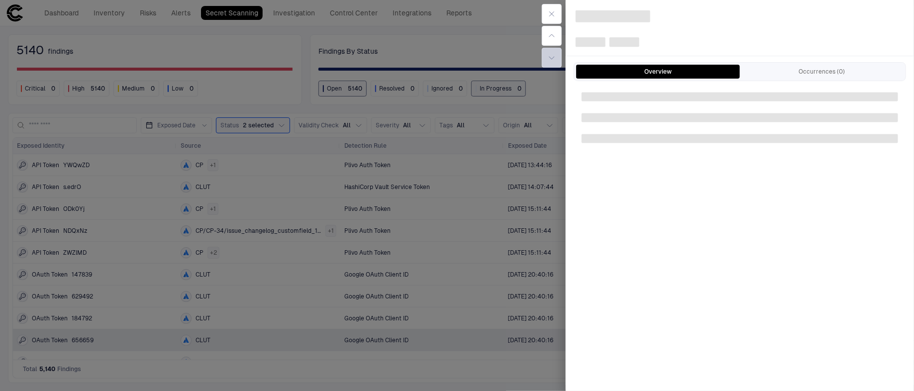
click at [551, 58] on icon "button" at bounding box center [552, 58] width 8 height 8
click at [551, 58] on div at bounding box center [552, 36] width 28 height 72
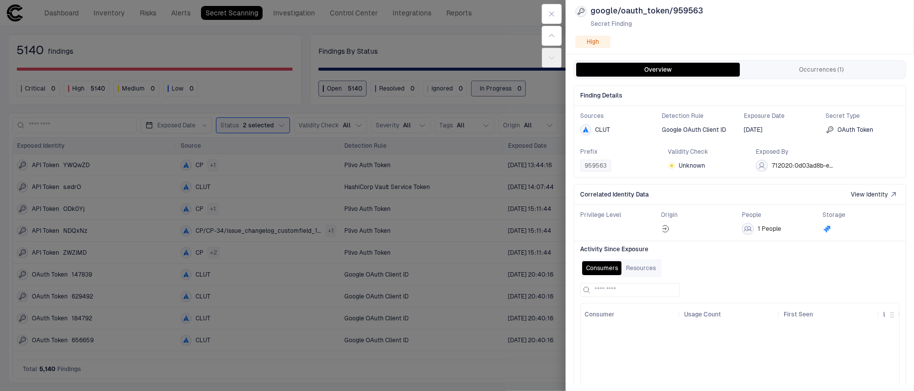
click at [411, 188] on div at bounding box center [457, 195] width 914 height 391
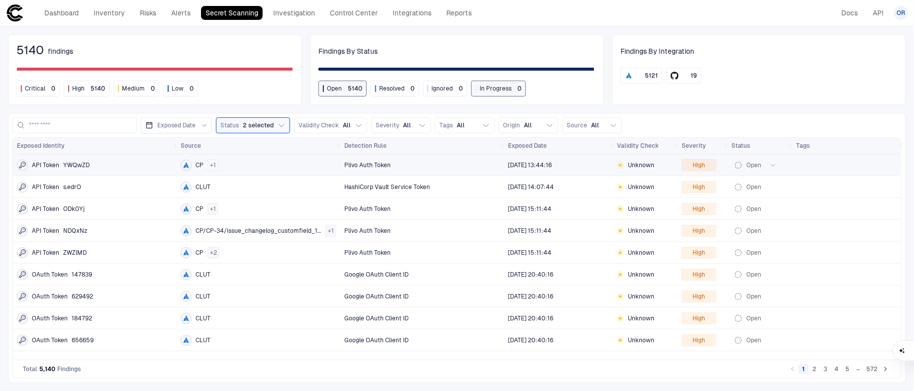
click at [754, 167] on span "Open" at bounding box center [754, 165] width 15 height 8
click at [754, 190] on li "In Progress" at bounding box center [769, 185] width 67 height 16
click at [758, 168] on span "In Progress" at bounding box center [763, 165] width 32 height 8
click at [756, 202] on span "Ignored" at bounding box center [754, 203] width 21 height 8
click at [334, 118] on button "Validity Check All" at bounding box center [330, 125] width 73 height 16
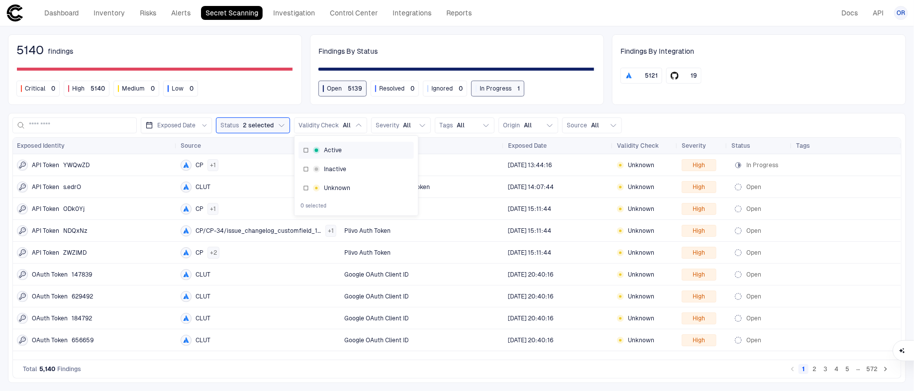
click at [334, 143] on div "Active" at bounding box center [356, 150] width 115 height 17
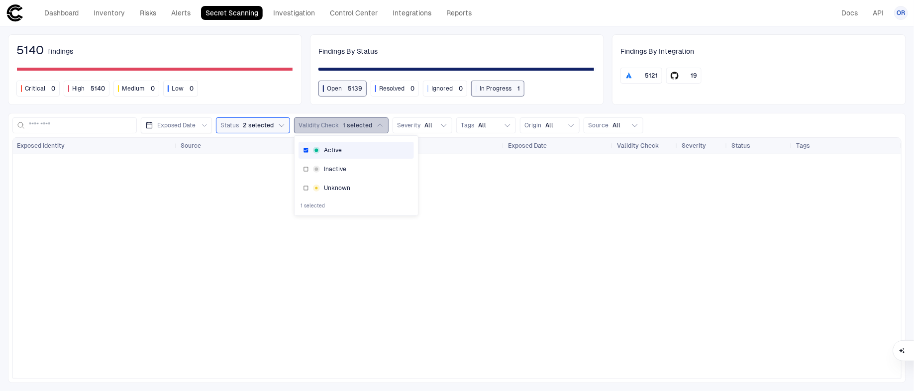
click at [337, 128] on div "Validity Check 1 selected" at bounding box center [336, 125] width 74 height 8
drag, startPoint x: 332, startPoint y: 271, endPoint x: 509, endPoint y: 309, distance: 181.3
click at [508, 309] on div at bounding box center [457, 266] width 889 height 224
click at [508, 310] on div at bounding box center [457, 266] width 889 height 224
click at [508, 309] on div at bounding box center [457, 266] width 889 height 224
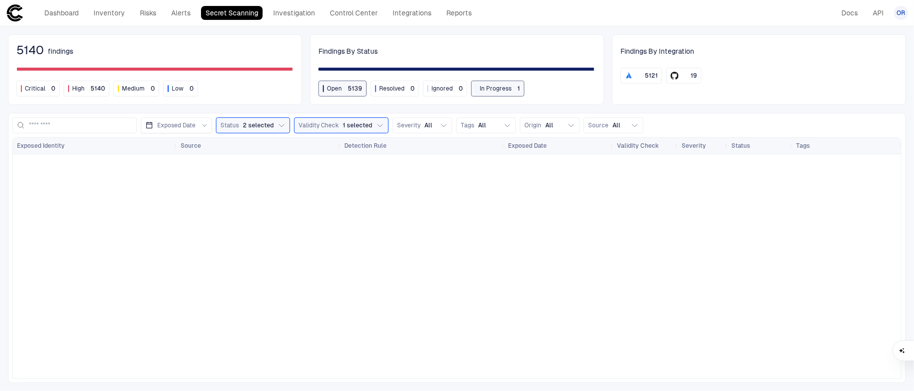
click at [508, 309] on div at bounding box center [457, 266] width 889 height 224
click at [303, 129] on button "Validity Check 1 selected" at bounding box center [341, 125] width 95 height 16
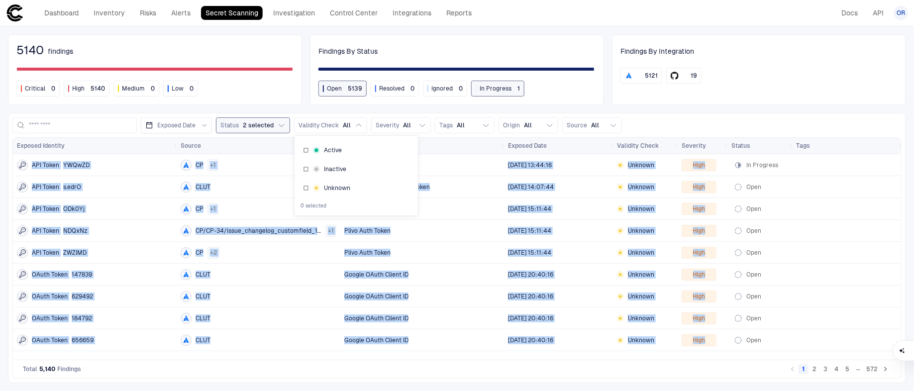
click at [284, 126] on button "Status 2 selected" at bounding box center [253, 125] width 74 height 16
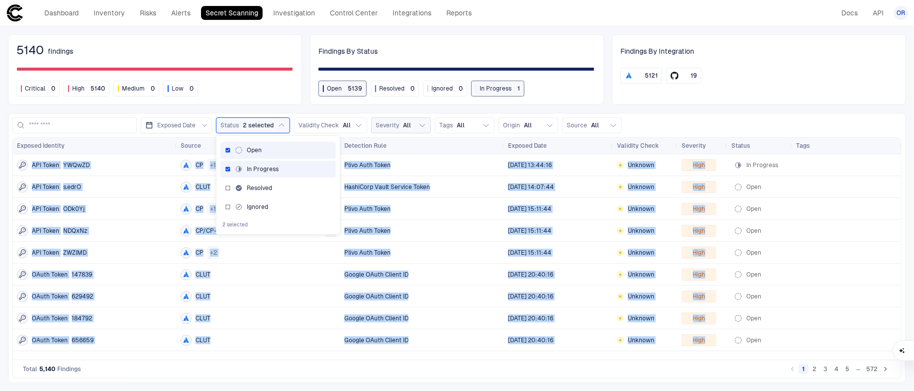
click at [419, 127] on icon "button" at bounding box center [423, 125] width 8 height 8
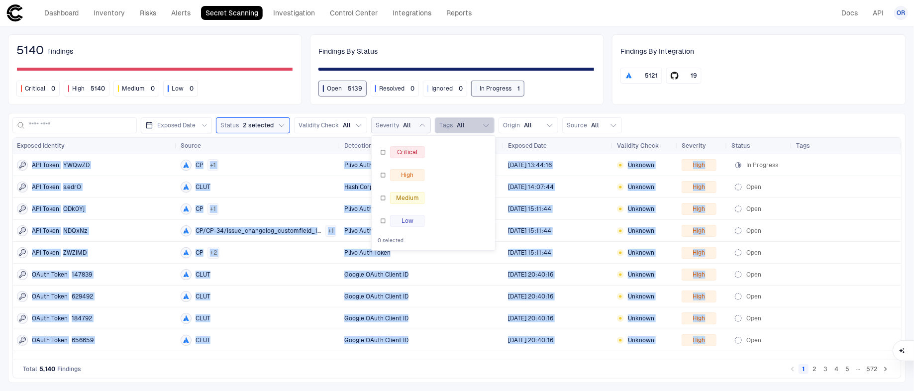
click at [475, 127] on button "Tags All" at bounding box center [465, 125] width 60 height 16
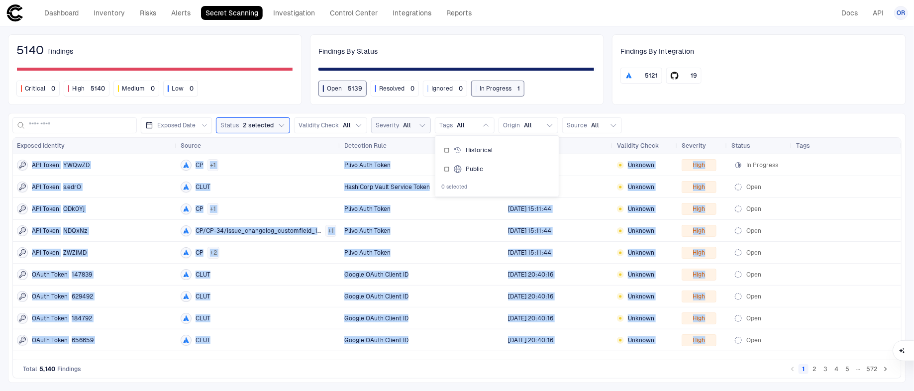
click at [408, 127] on button "Severity All" at bounding box center [401, 125] width 60 height 16
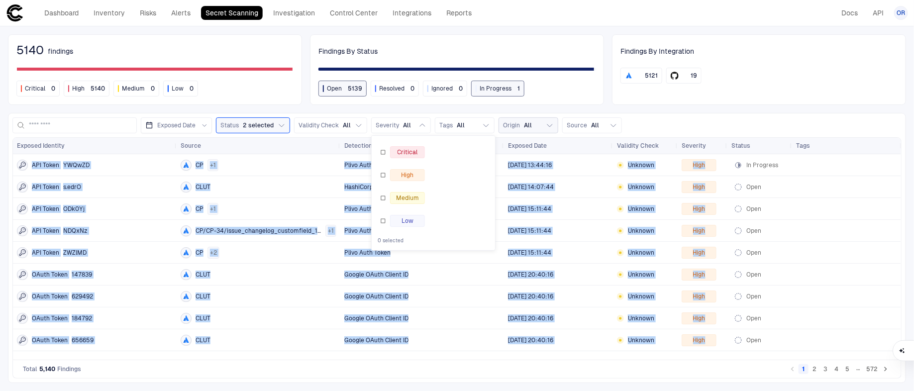
click at [501, 130] on button "Origin All" at bounding box center [529, 125] width 60 height 16
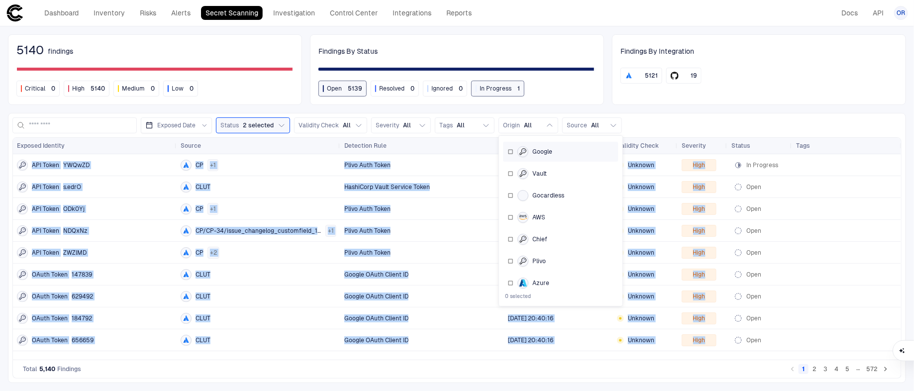
click at [564, 146] on div "Google" at bounding box center [561, 151] width 107 height 11
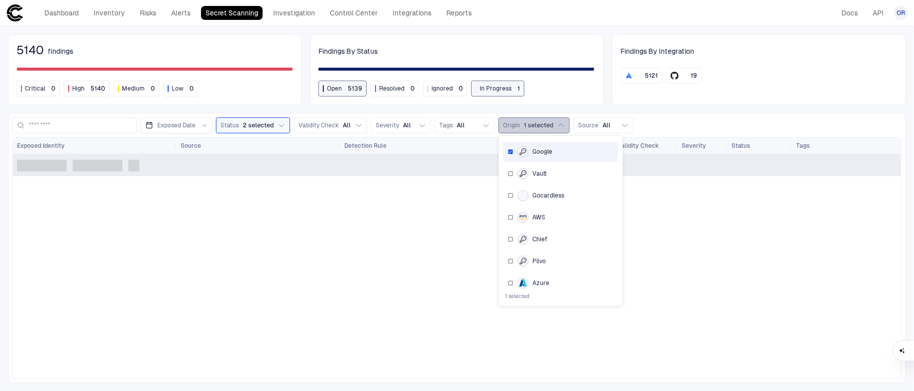
click at [542, 128] on span "1 selected" at bounding box center [538, 125] width 29 height 8
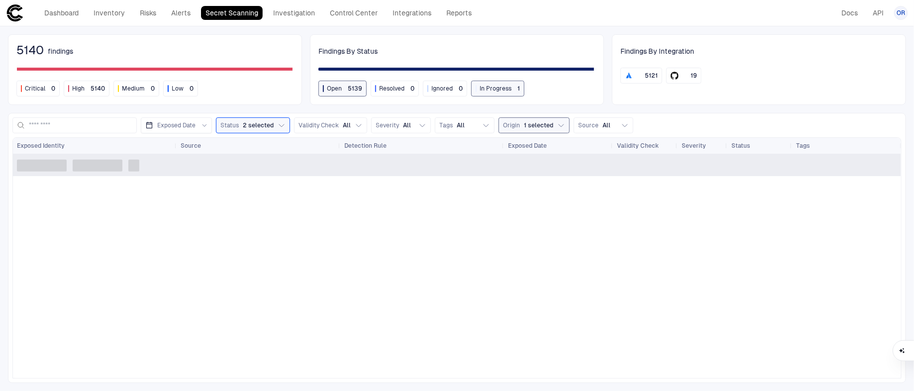
click at [534, 128] on span "1 selected" at bounding box center [538, 125] width 29 height 8
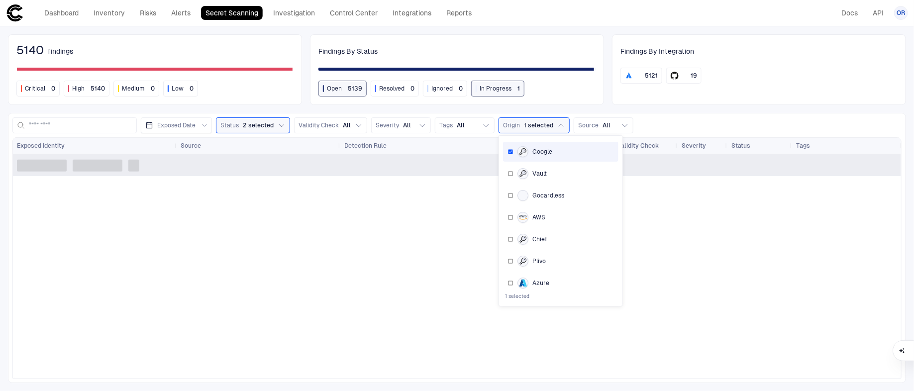
click at [527, 149] on div "Google" at bounding box center [535, 151] width 35 height 11
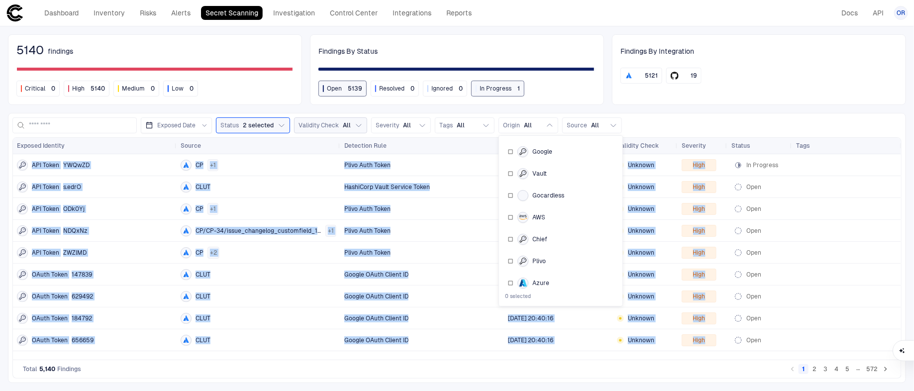
click at [304, 122] on span "Validity Check" at bounding box center [319, 125] width 40 height 8
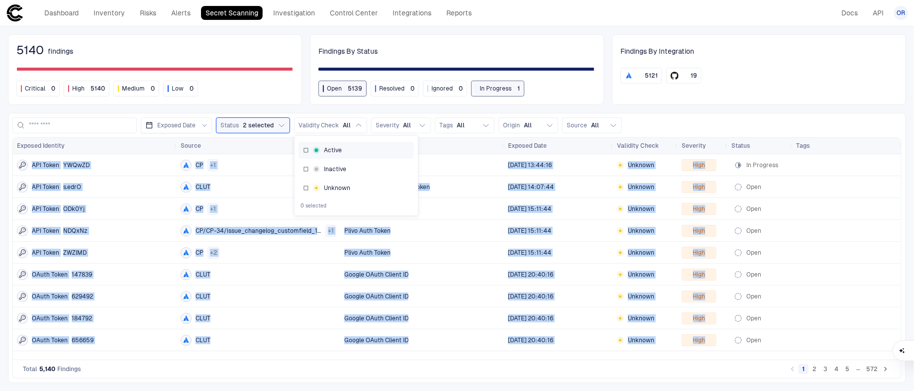
click at [316, 149] on rect at bounding box center [317, 150] width 2 height 2
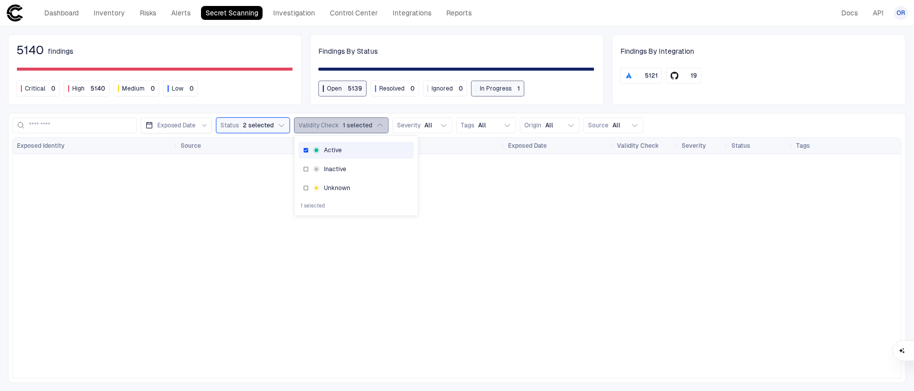
click at [313, 117] on button "Validity Check 1 selected" at bounding box center [341, 125] width 95 height 16
click at [864, 84] on div "Findings By Integration 5121 19" at bounding box center [759, 69] width 294 height 71
click at [364, 124] on span "1 selected" at bounding box center [357, 125] width 29 height 8
click at [336, 151] on span "Active" at bounding box center [333, 150] width 18 height 8
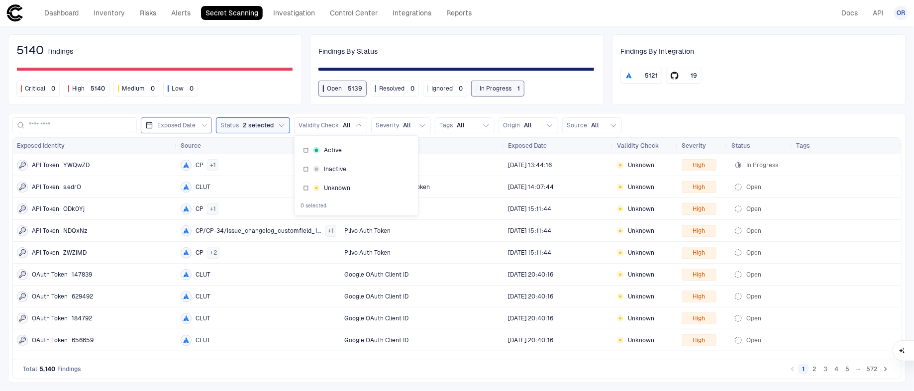
click at [179, 129] on div "Exposed Date" at bounding box center [176, 125] width 62 height 11
click at [194, 193] on div "CLUT" at bounding box center [259, 187] width 156 height 20
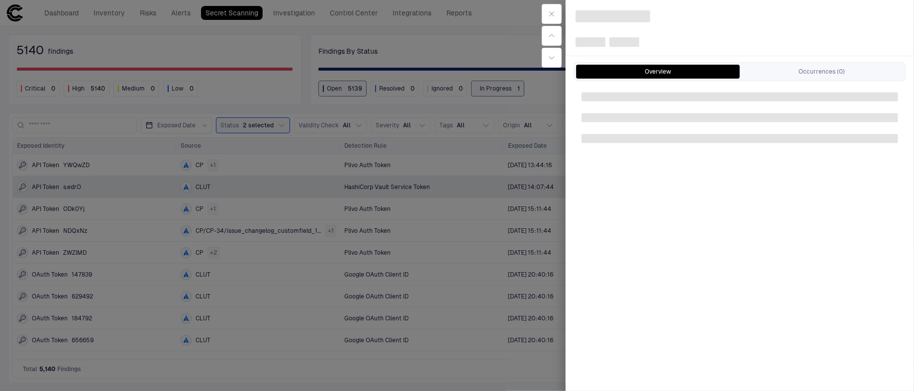
click at [458, 247] on div at bounding box center [457, 195] width 914 height 391
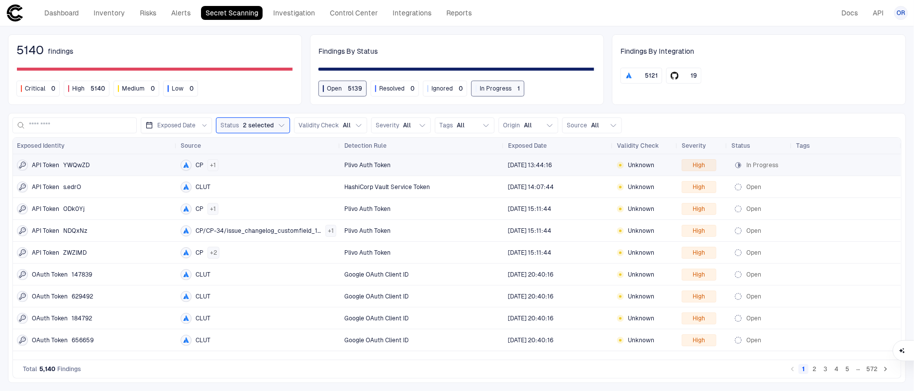
click at [565, 162] on span "[DATE] 13:44:16" at bounding box center [558, 165] width 101 height 20
